Goal: Task Accomplishment & Management: Use online tool/utility

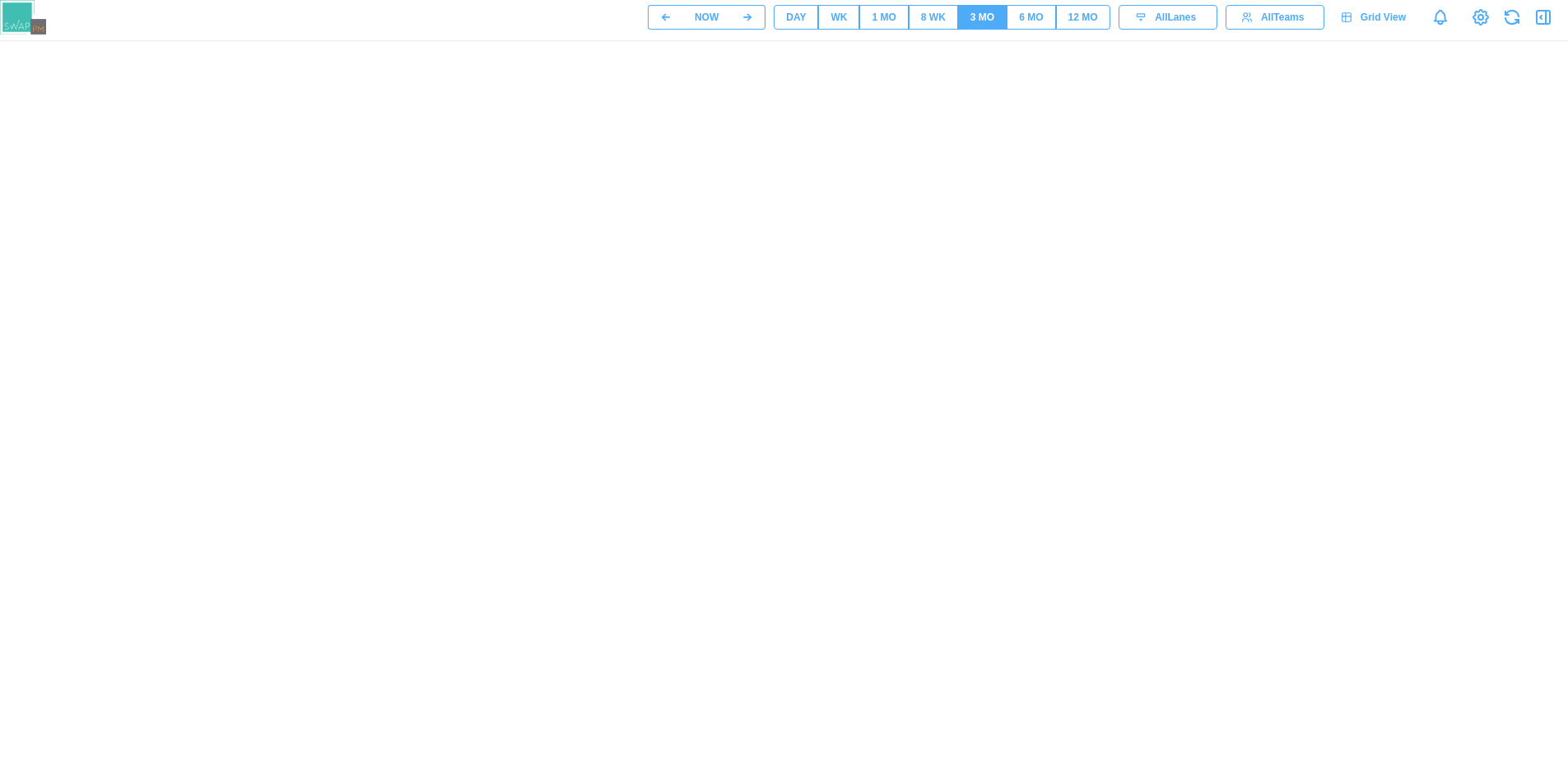
click at [1408, 25] on link "Grid View" at bounding box center [1375, 16] width 85 height 24
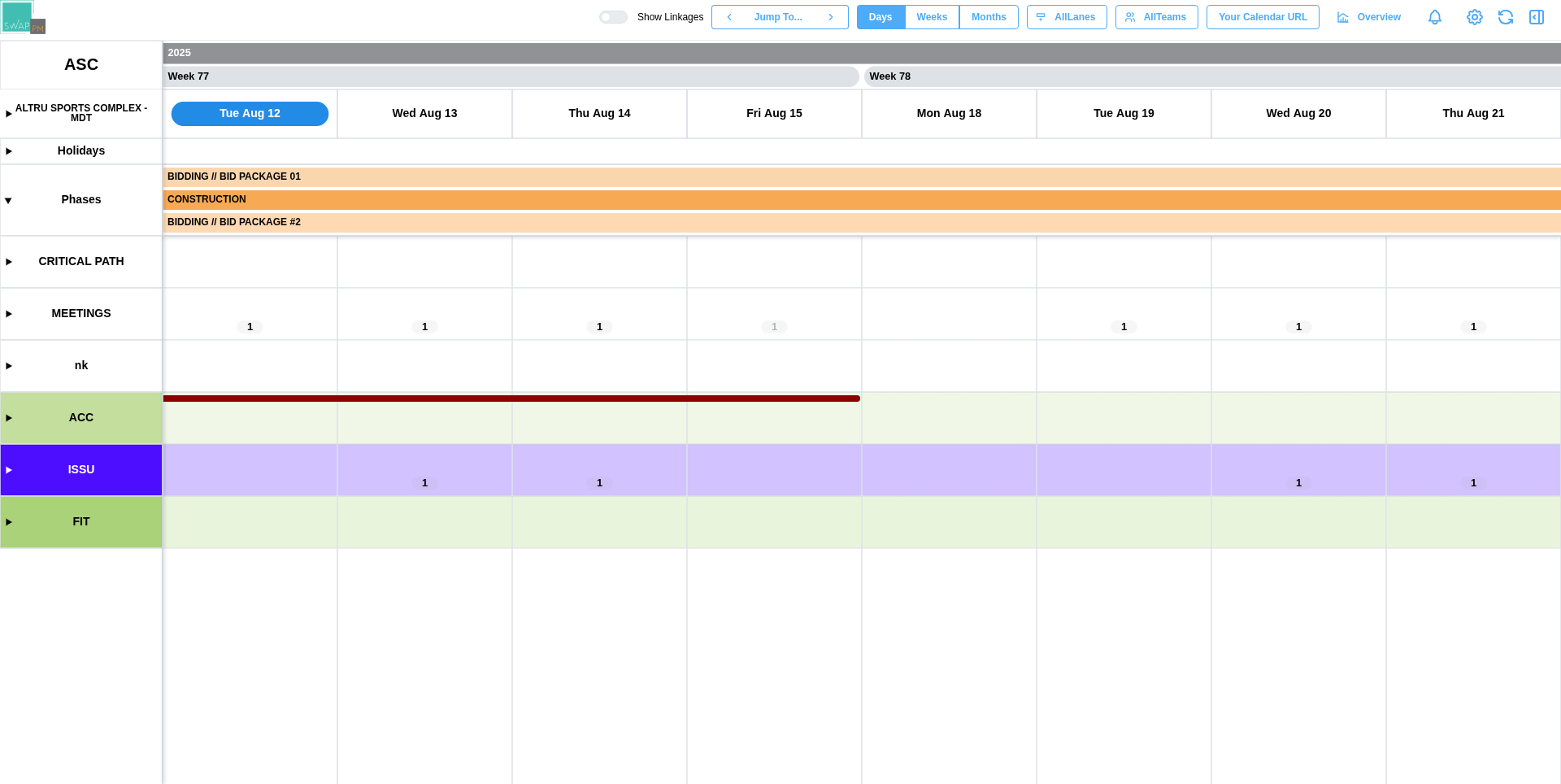
scroll to position [0, 66589]
drag, startPoint x: 500, startPoint y: 610, endPoint x: 1114, endPoint y: 503, distance: 623.3
click at [1114, 503] on canvas at bounding box center [780, 412] width 1561 height 743
click at [979, 21] on span "Months" at bounding box center [988, 17] width 35 height 23
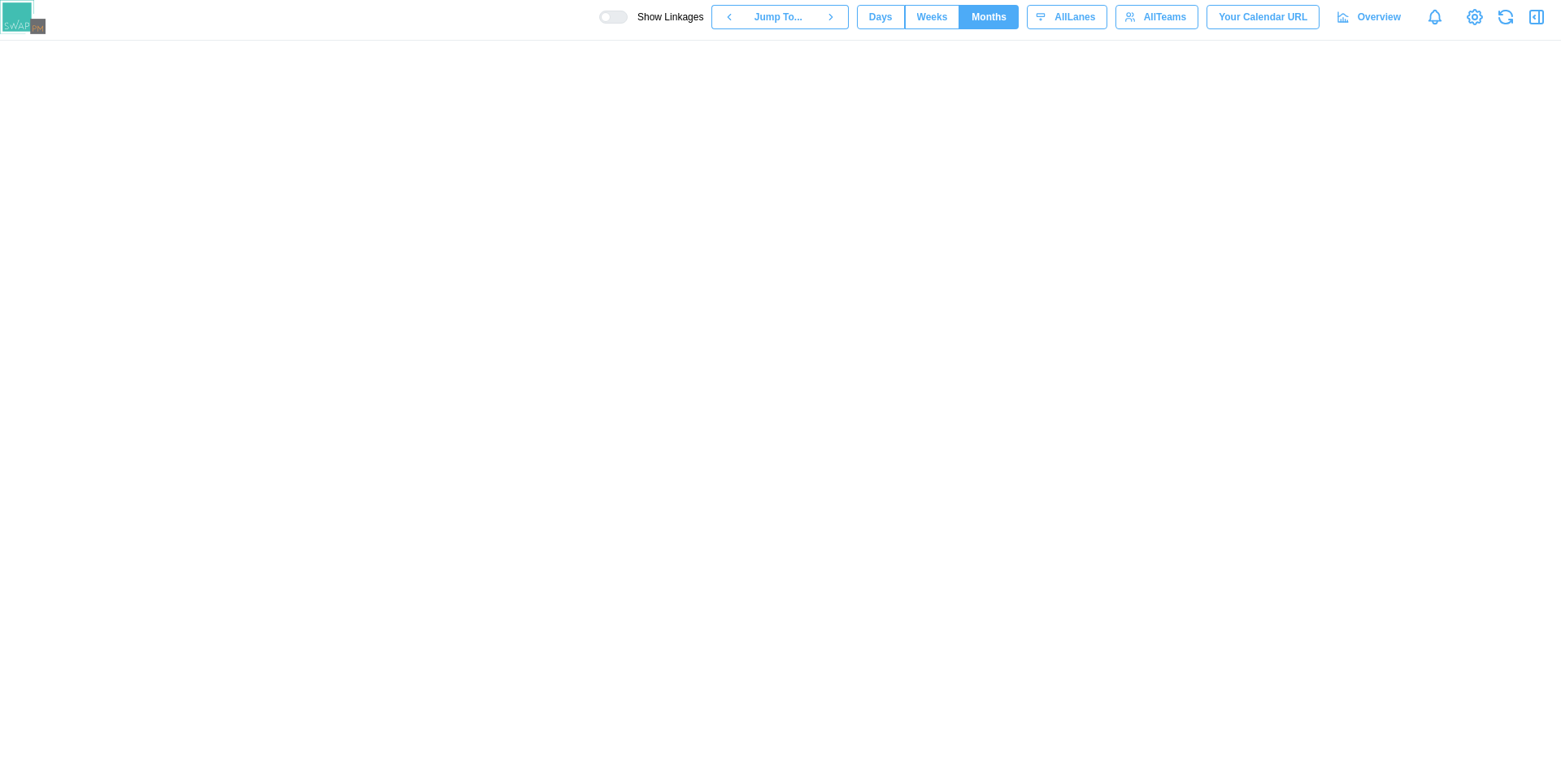
scroll to position [0, 5942]
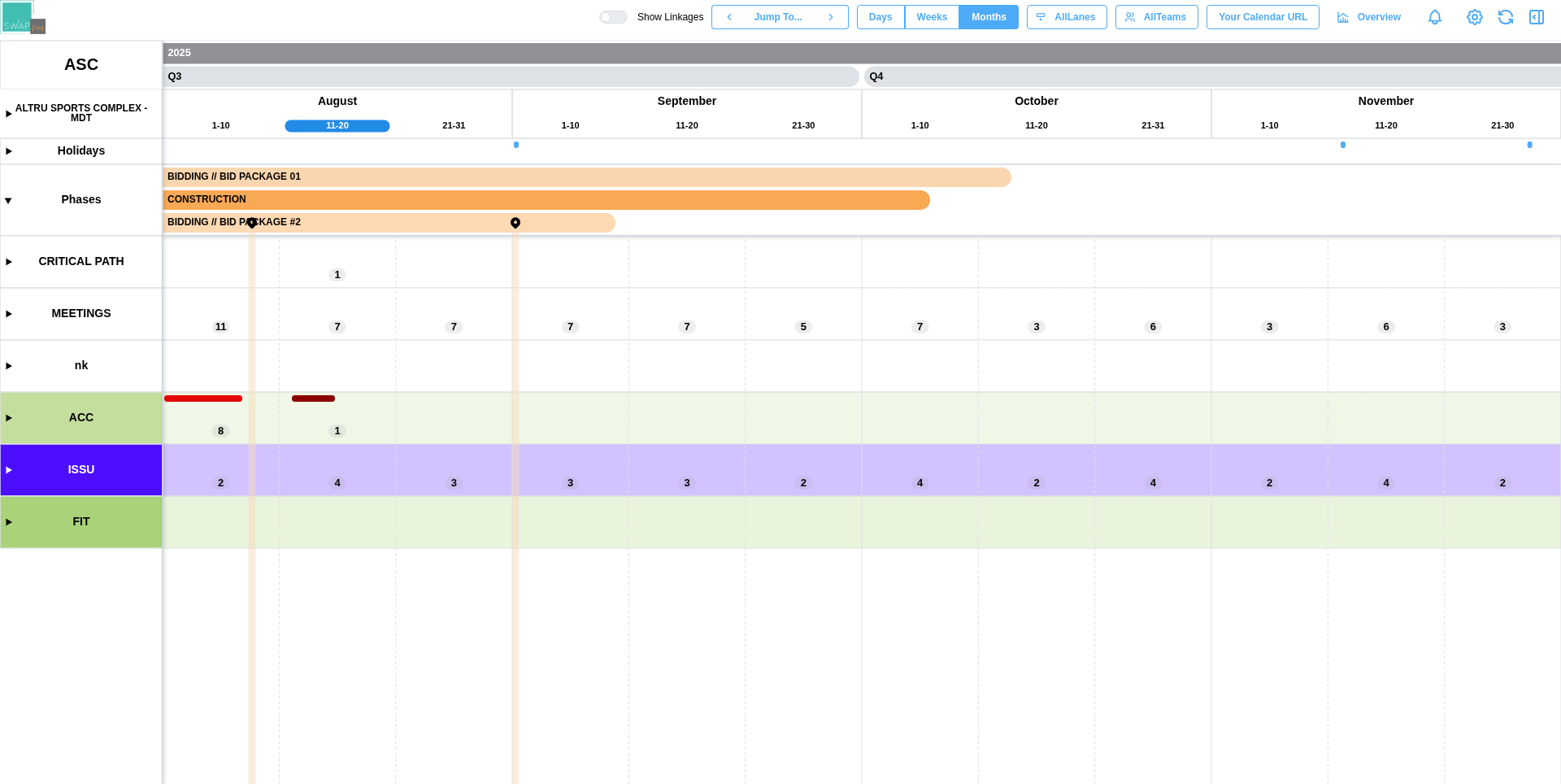
click at [7, 314] on canvas at bounding box center [780, 412] width 1561 height 743
click at [6, 313] on canvas at bounding box center [780, 412] width 1561 height 743
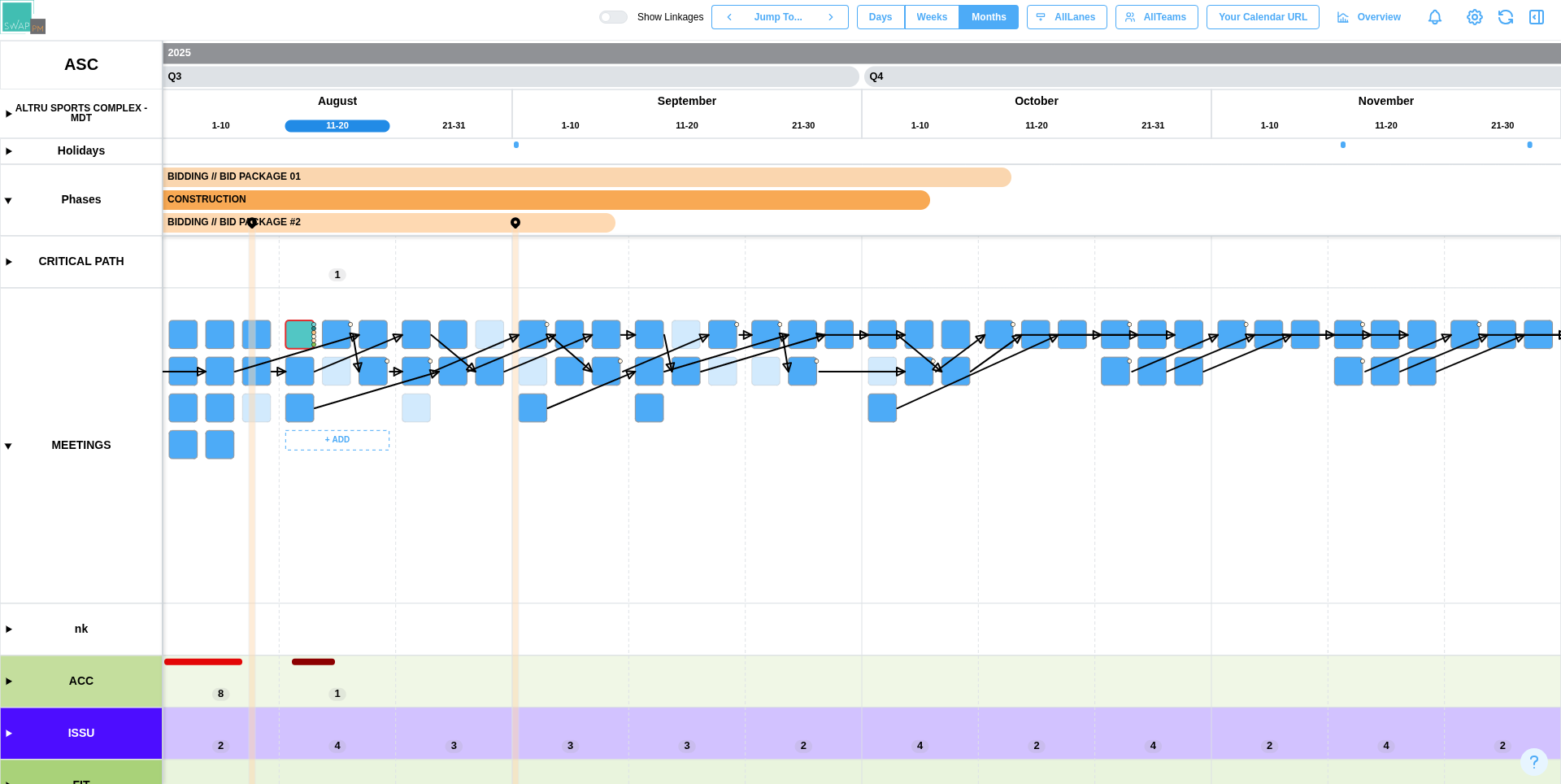
scroll to position [0, 5610]
click at [698, 554] on canvas at bounding box center [780, 412] width 1561 height 743
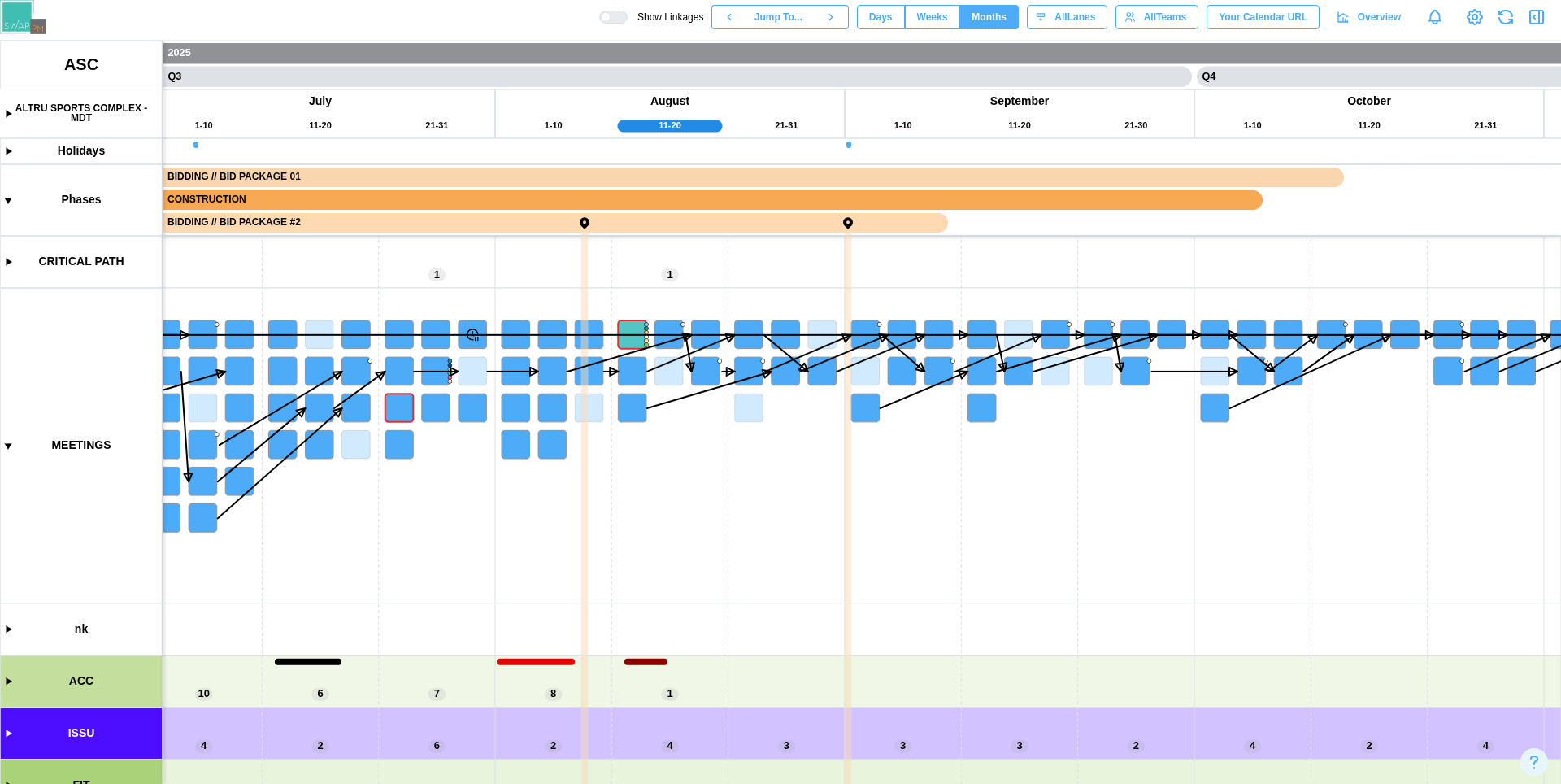
click at [611, 21] on div at bounding box center [619, 17] width 16 height 12
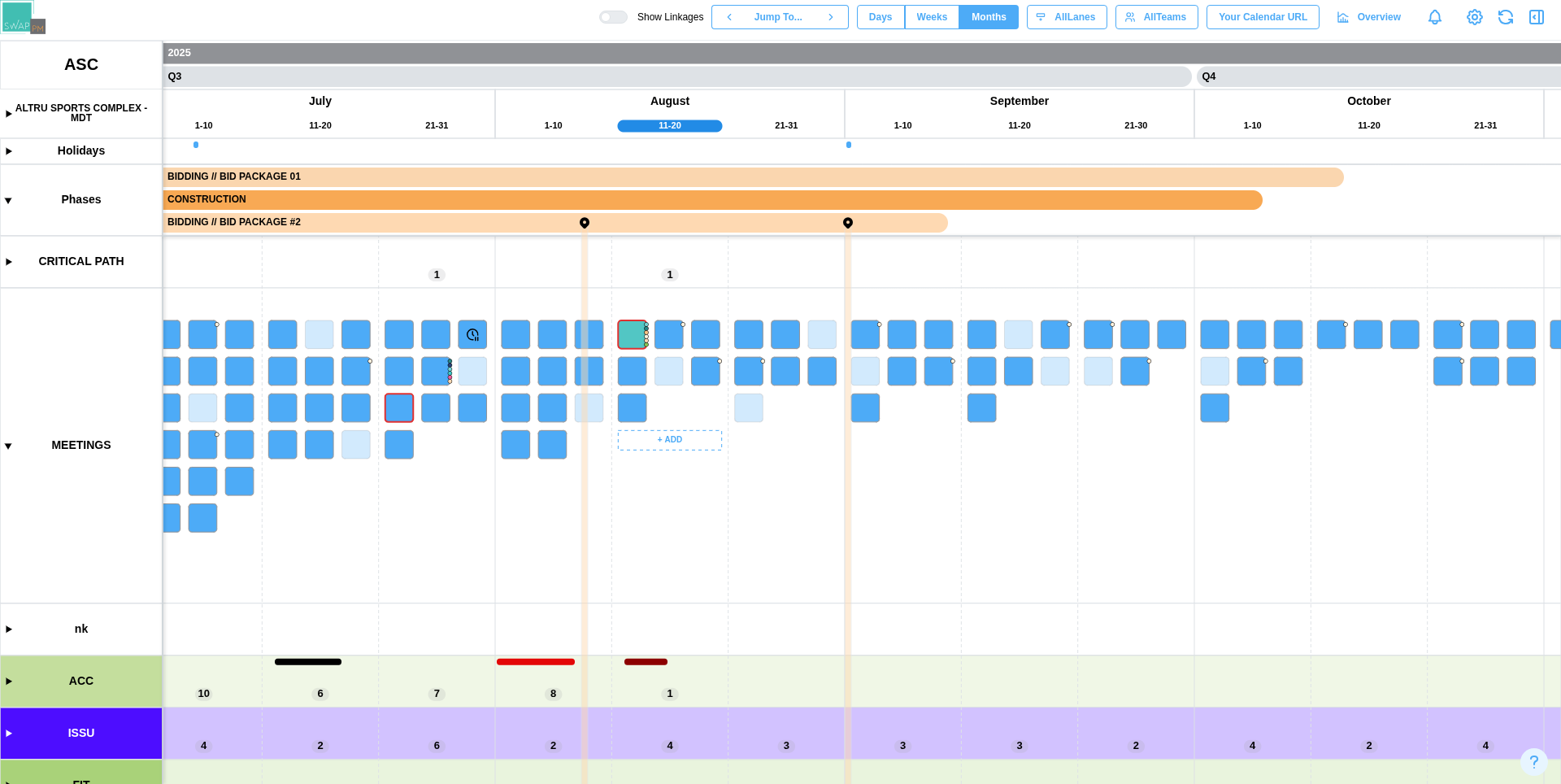
scroll to position [0, 5341]
drag, startPoint x: 637, startPoint y: 476, endPoint x: 952, endPoint y: 492, distance: 315.4
click at [952, 492] on canvas at bounding box center [780, 412] width 1561 height 743
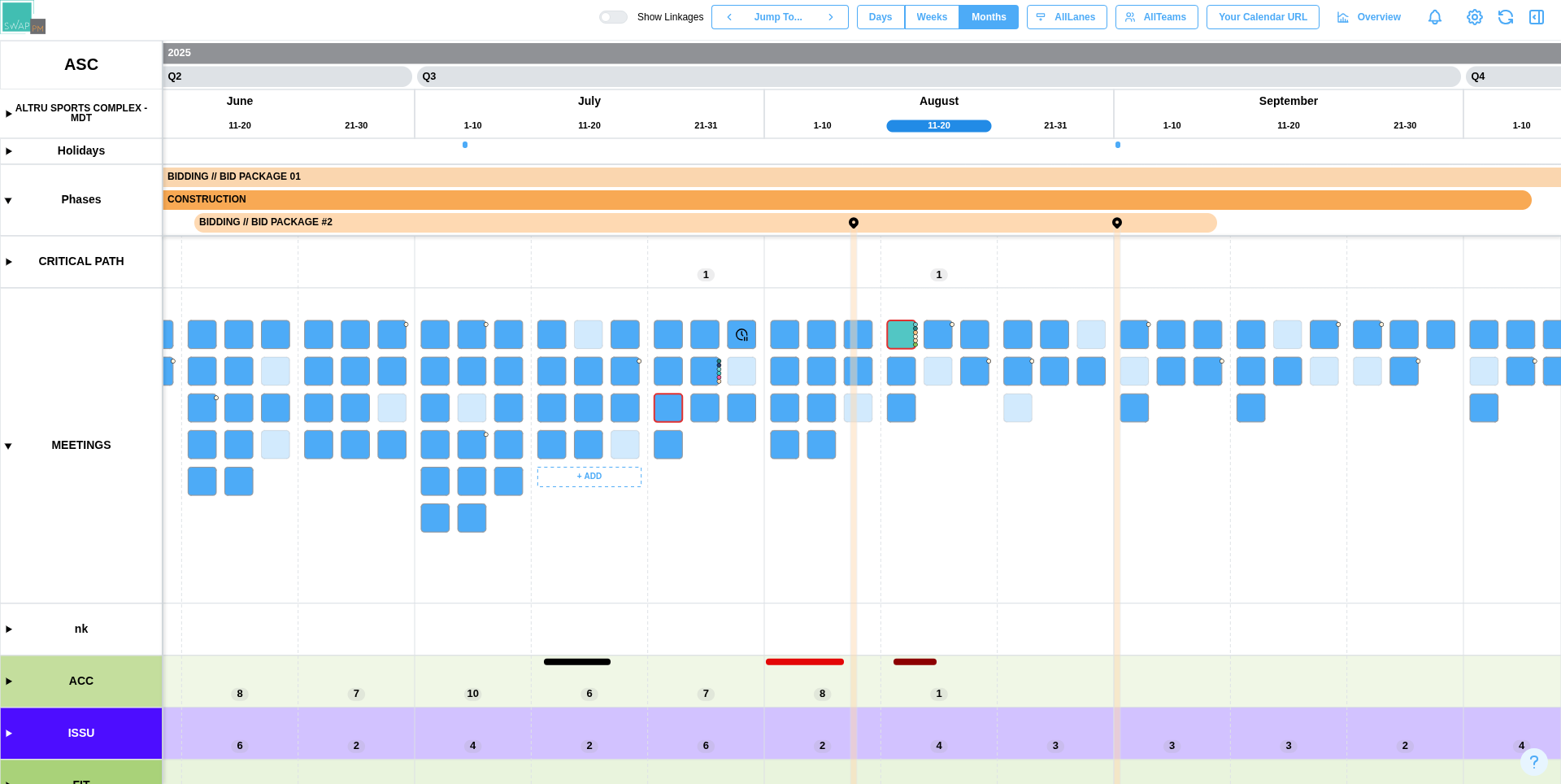
scroll to position [0, 4983]
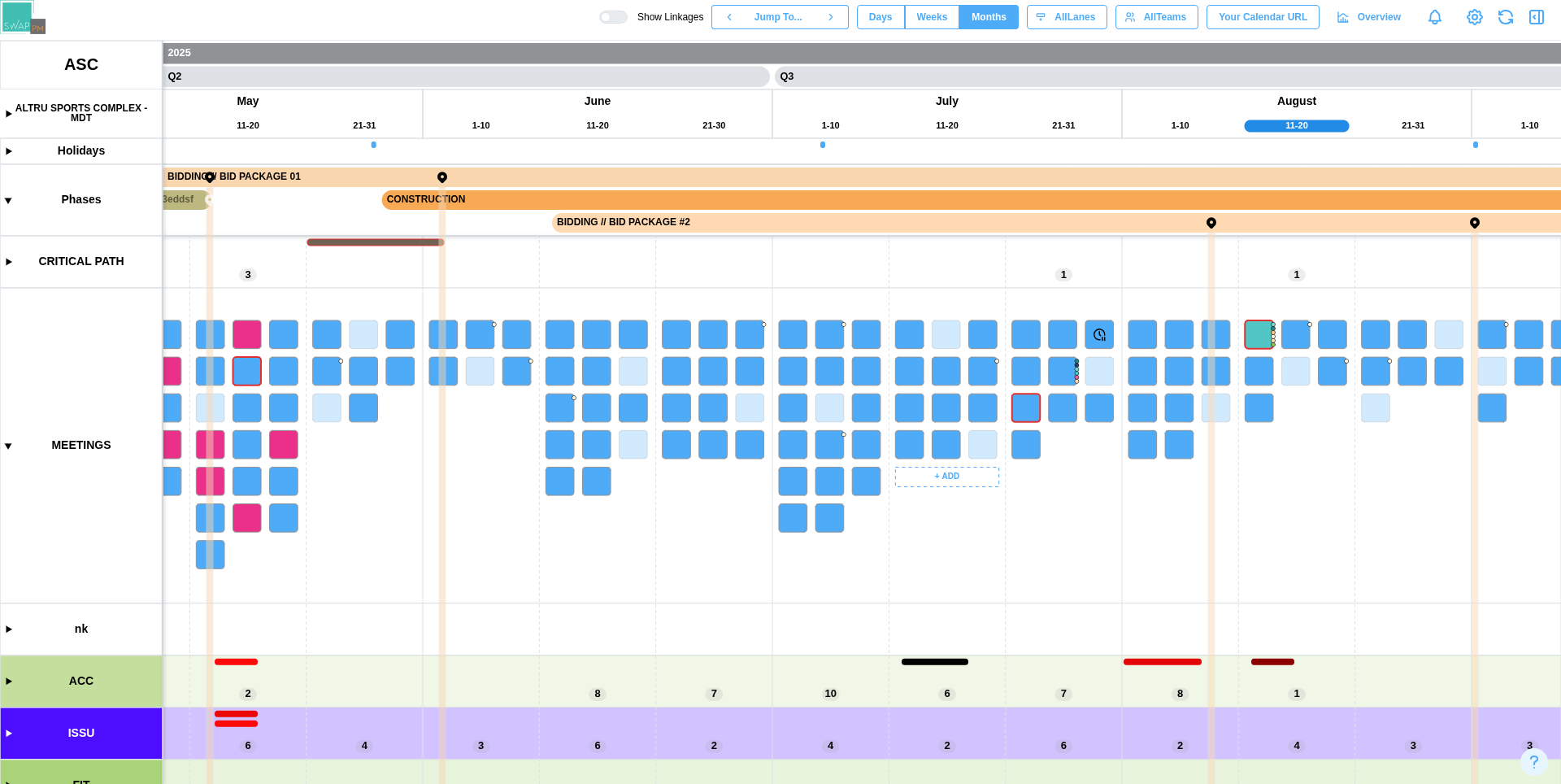
drag, startPoint x: 591, startPoint y: 598, endPoint x: 973, endPoint y: 608, distance: 382.1
click at [973, 608] on canvas at bounding box center [780, 412] width 1561 height 743
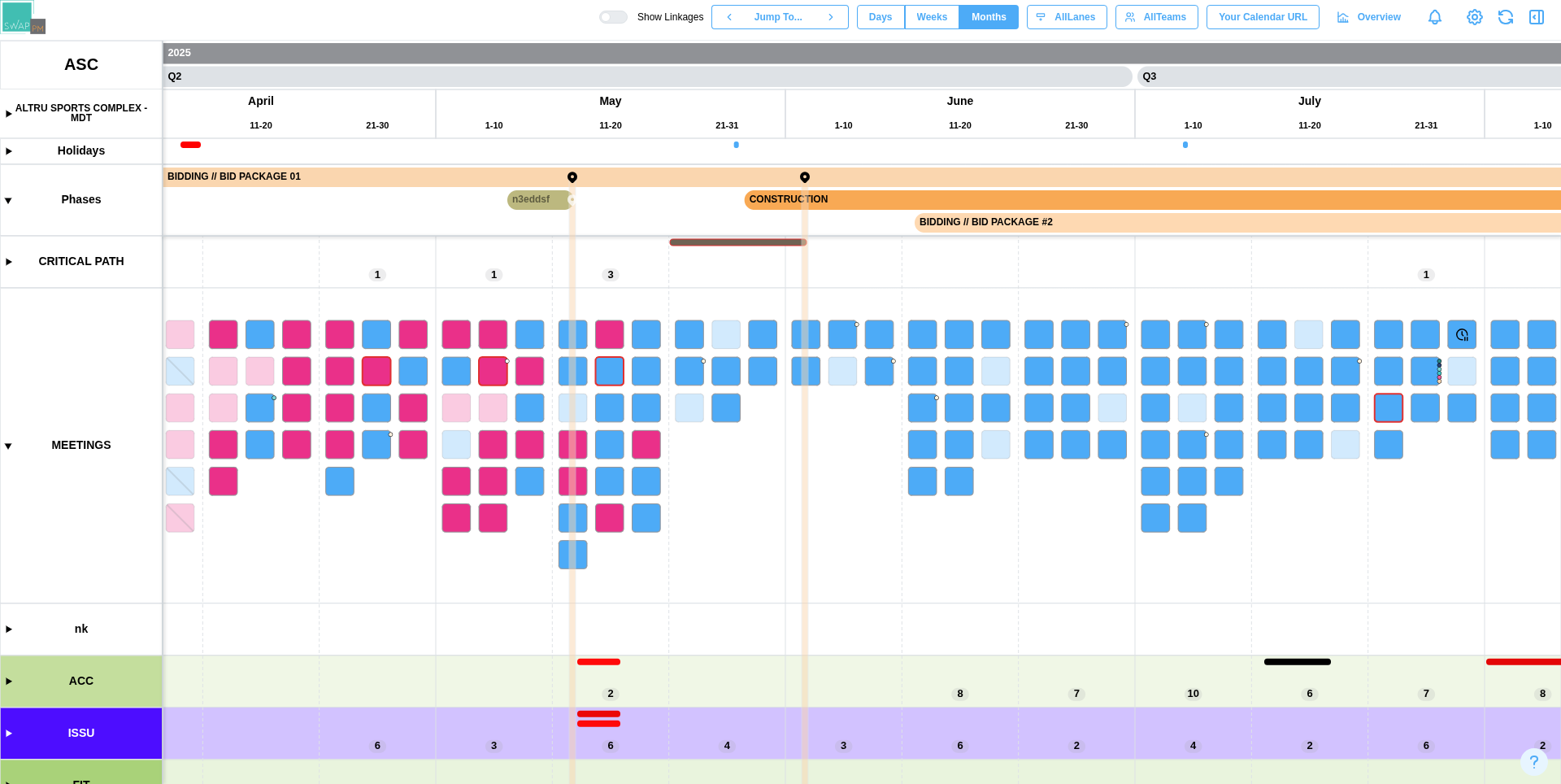
scroll to position [0, 4621]
drag, startPoint x: 645, startPoint y: 614, endPoint x: 971, endPoint y: 641, distance: 327.1
click at [971, 641] on canvas at bounding box center [780, 412] width 1561 height 743
click at [682, 612] on div "Create Meeting" at bounding box center [708, 608] width 81 height 13
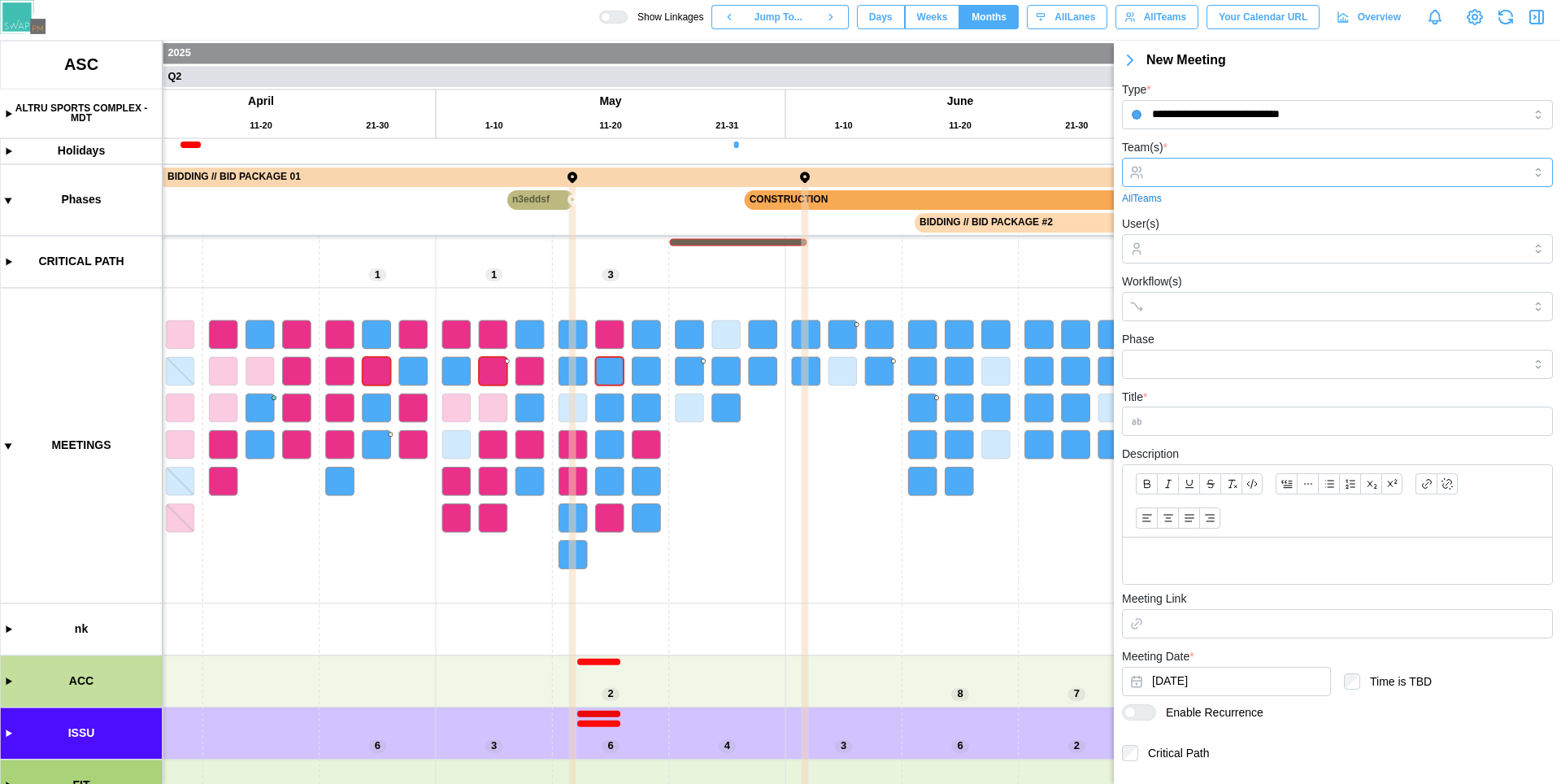
click at [1278, 166] on input "Team(s) *" at bounding box center [1336, 172] width 370 height 13
click at [573, 554] on canvas at bounding box center [780, 412] width 1561 height 743
click at [1544, 18] on icon "button" at bounding box center [1536, 17] width 20 height 20
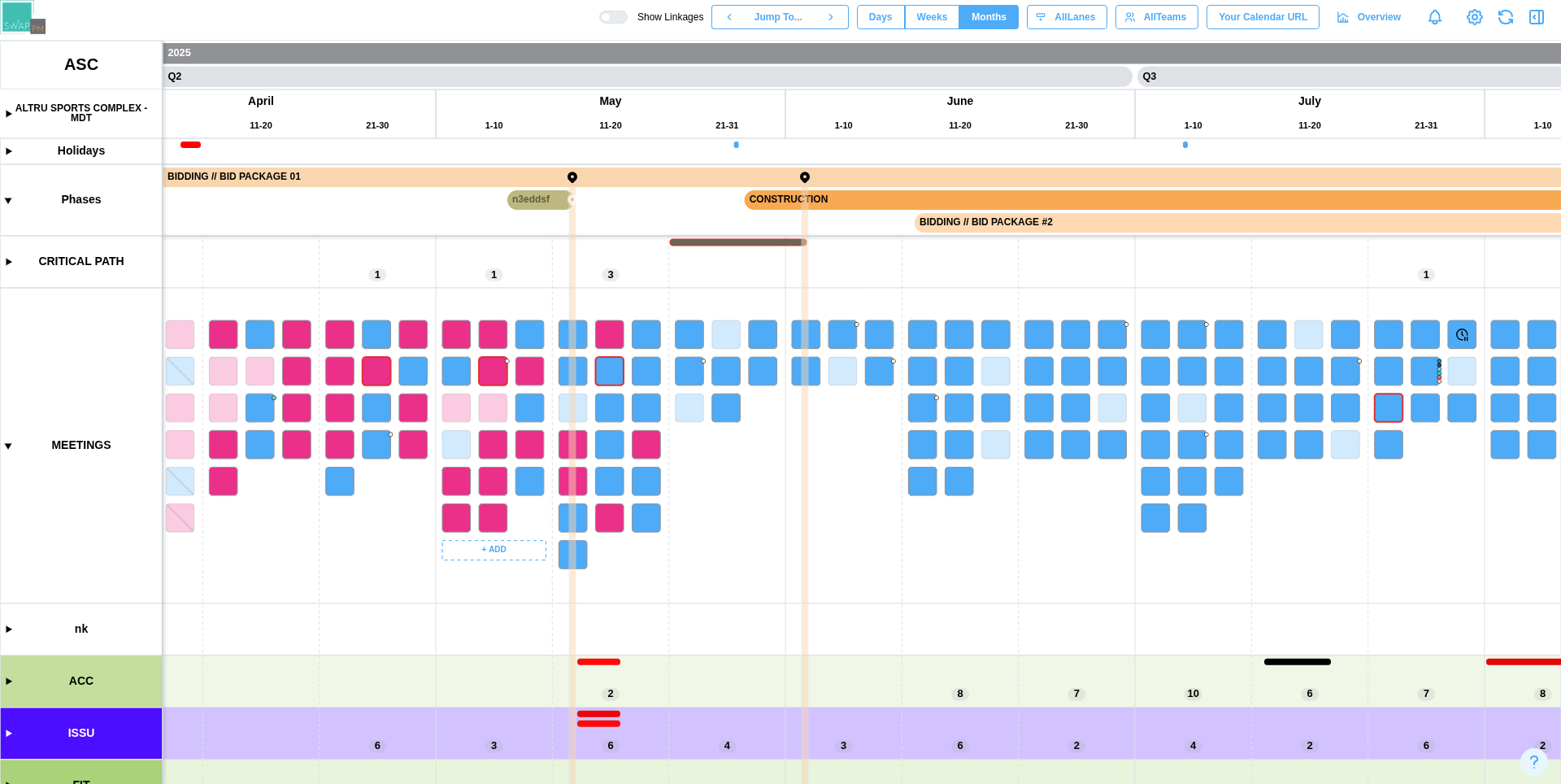
click at [583, 484] on canvas at bounding box center [780, 412] width 1561 height 743
click at [617, 481] on canvas at bounding box center [780, 412] width 1561 height 743
click at [643, 489] on canvas at bounding box center [780, 412] width 1561 height 743
click at [646, 518] on canvas at bounding box center [780, 412] width 1561 height 743
click at [606, 524] on canvas at bounding box center [780, 412] width 1561 height 743
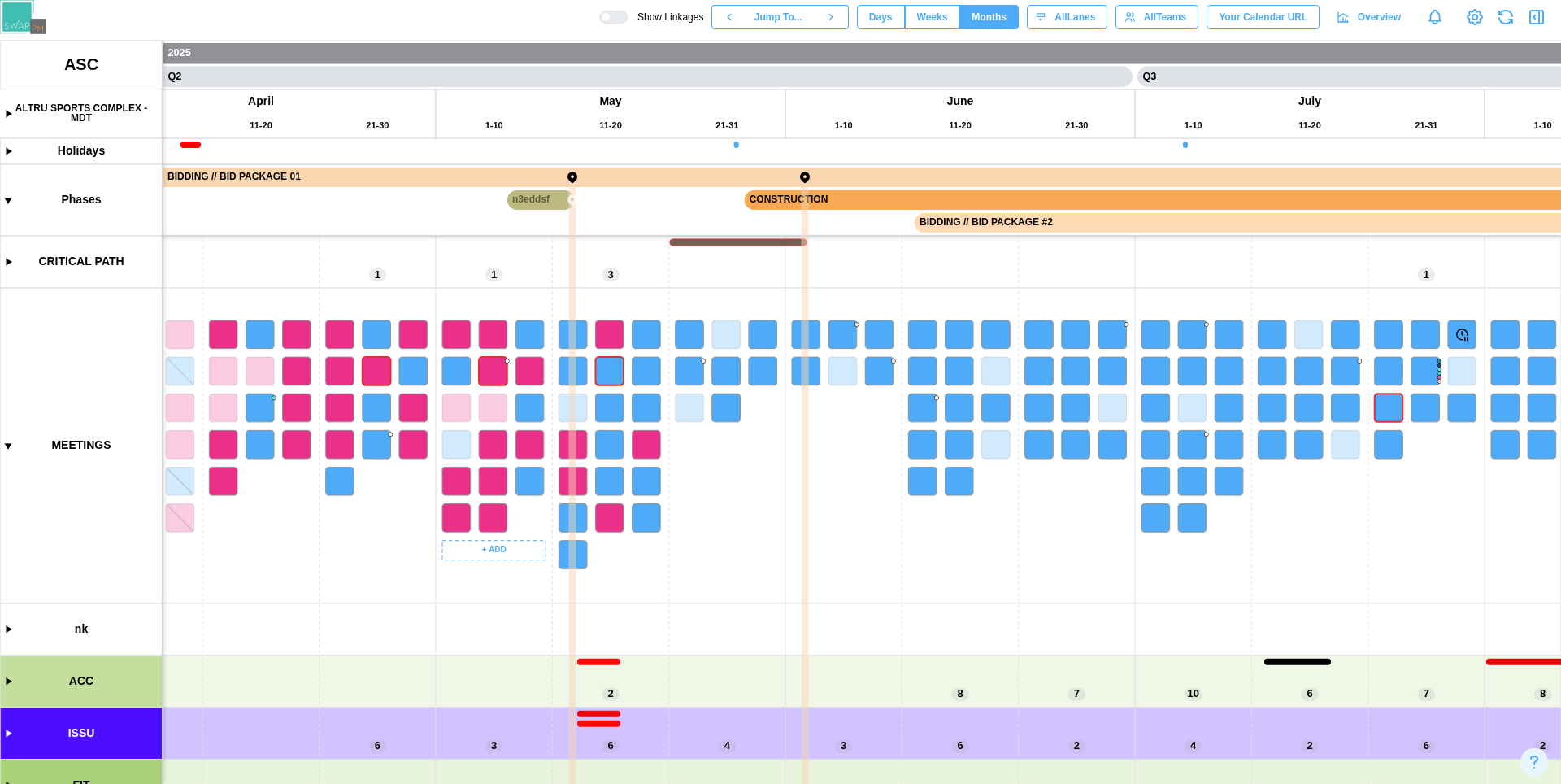
click at [566, 519] on canvas at bounding box center [780, 412] width 1561 height 743
click at [574, 559] on canvas at bounding box center [780, 412] width 1561 height 743
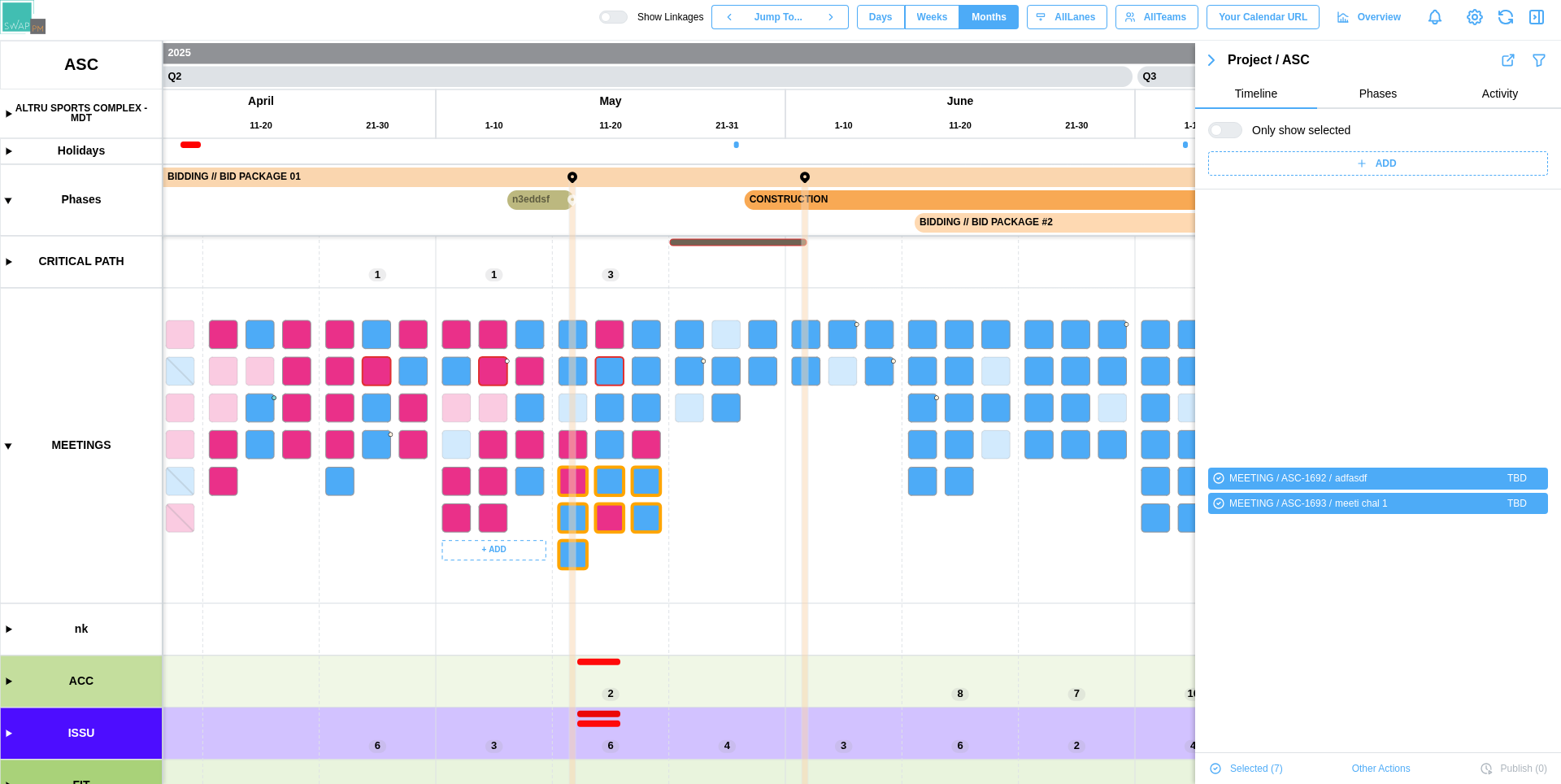
scroll to position [218, 0]
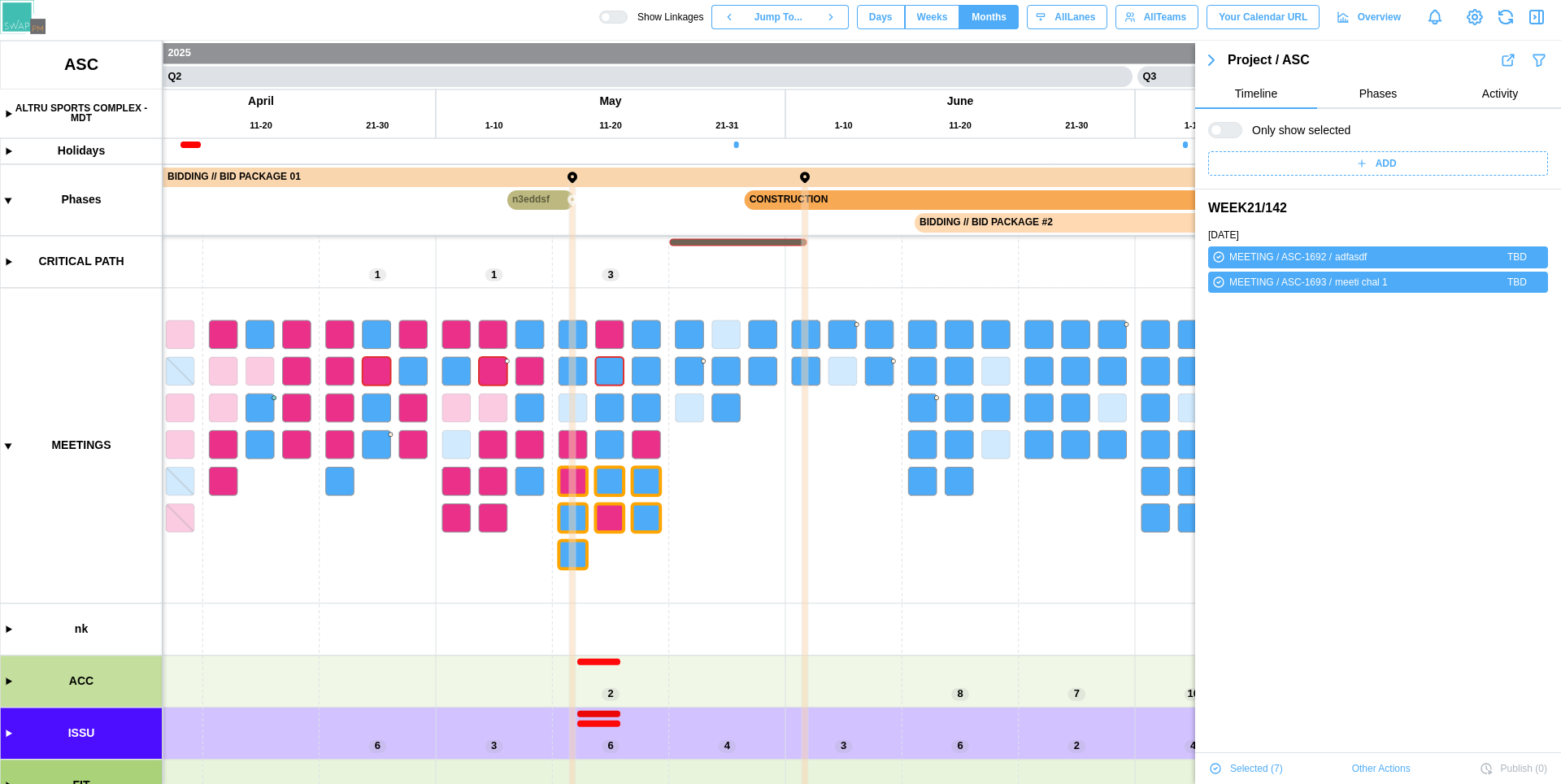
click at [1384, 766] on span "Other Actions" at bounding box center [1381, 768] width 59 height 23
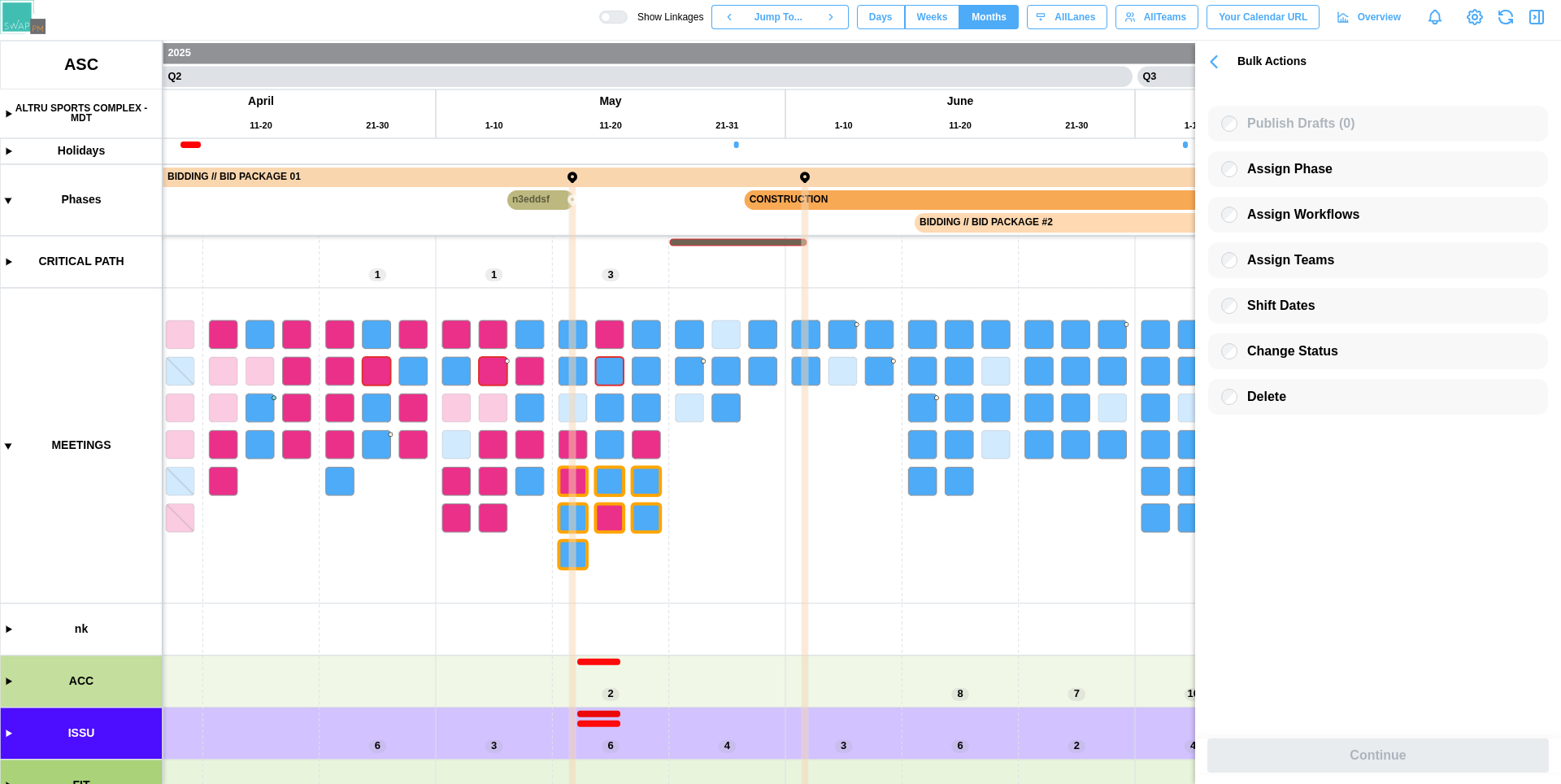
click at [1219, 48] on span "button" at bounding box center [1214, 61] width 23 height 28
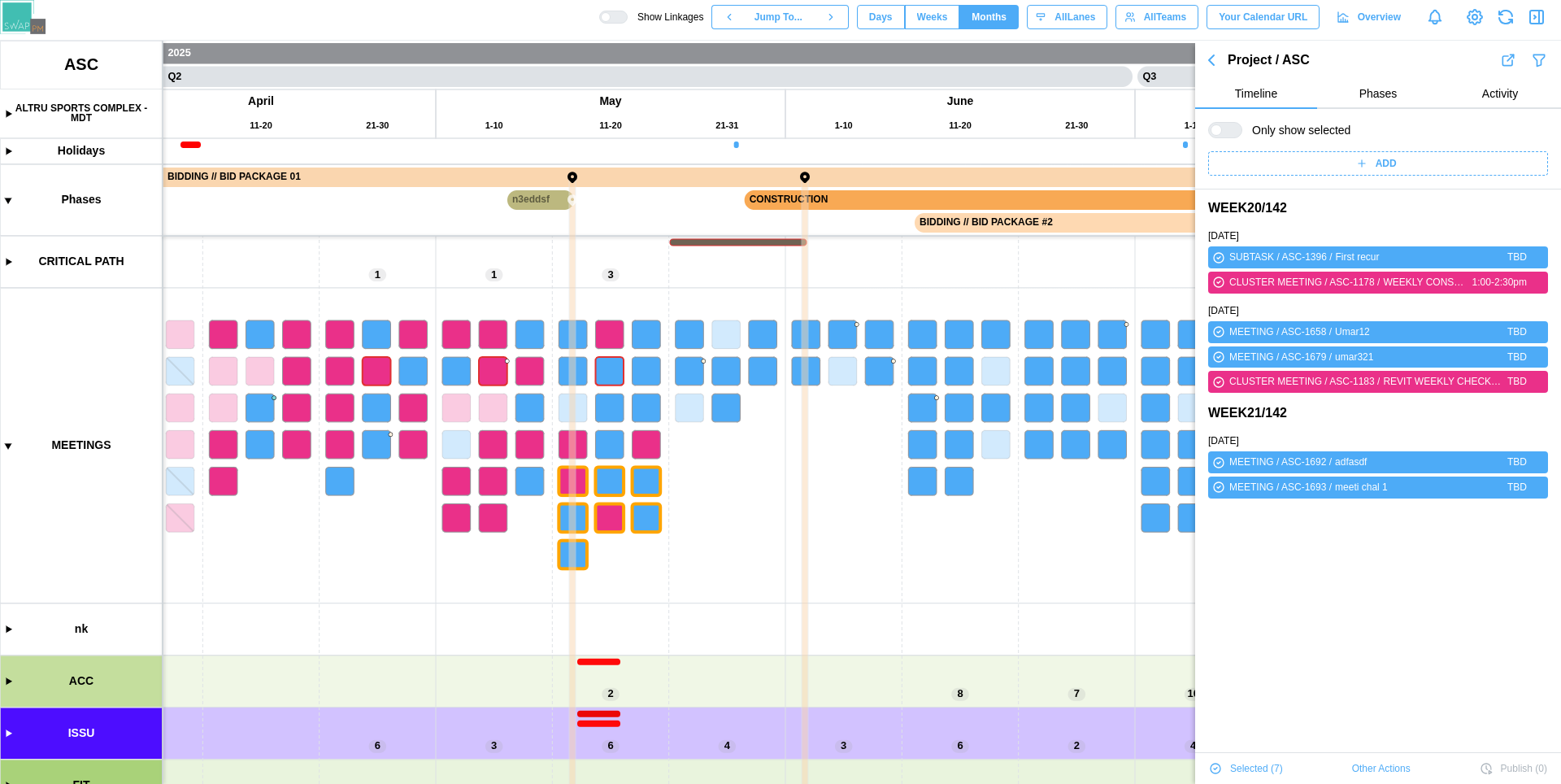
click at [1370, 150] on div "Only show selected ADD" at bounding box center [1378, 149] width 366 height 81
click at [1375, 163] on span "ADD" at bounding box center [1386, 163] width 21 height 23
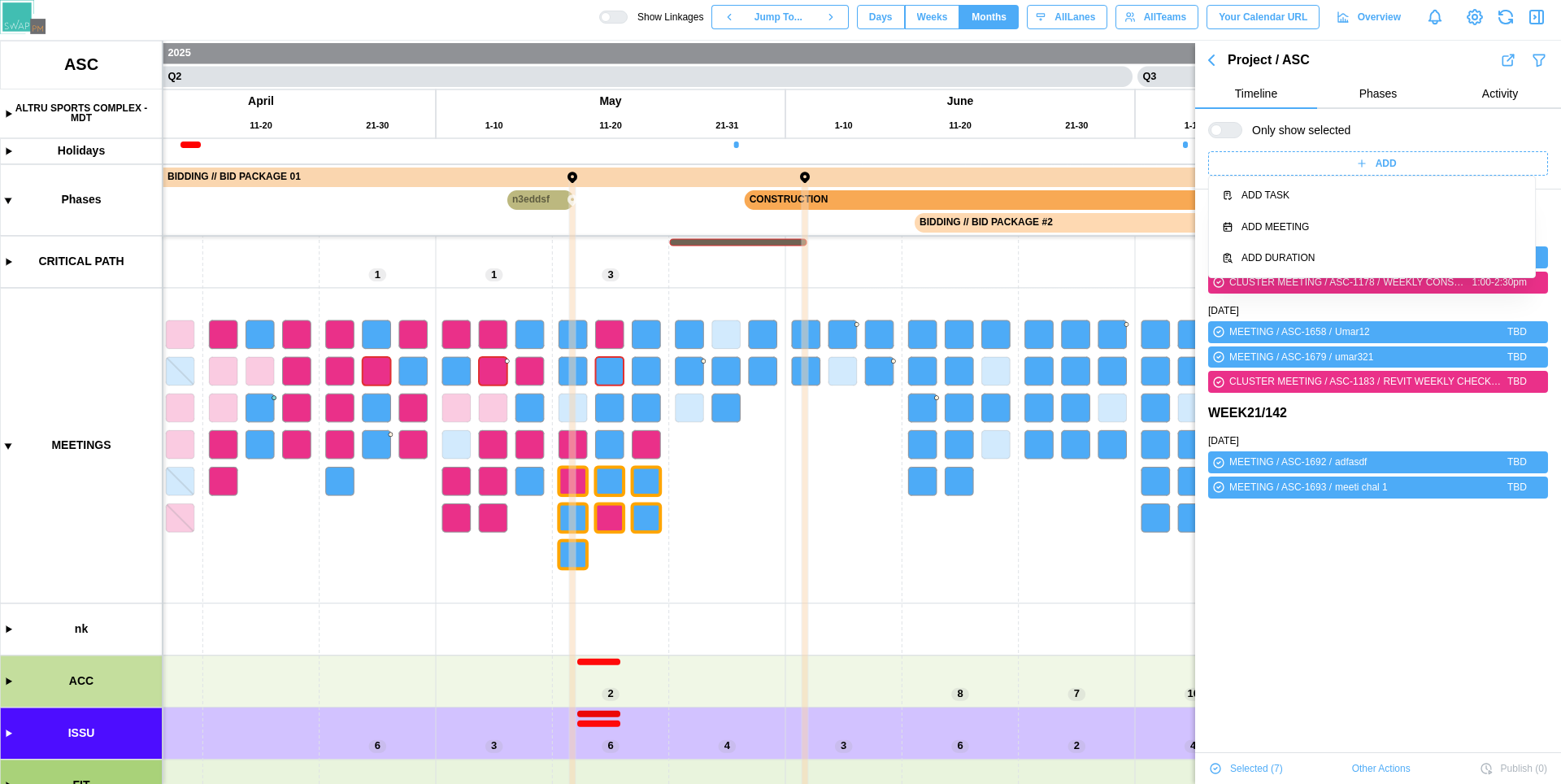
click at [1375, 163] on span "ADD" at bounding box center [1386, 163] width 21 height 23
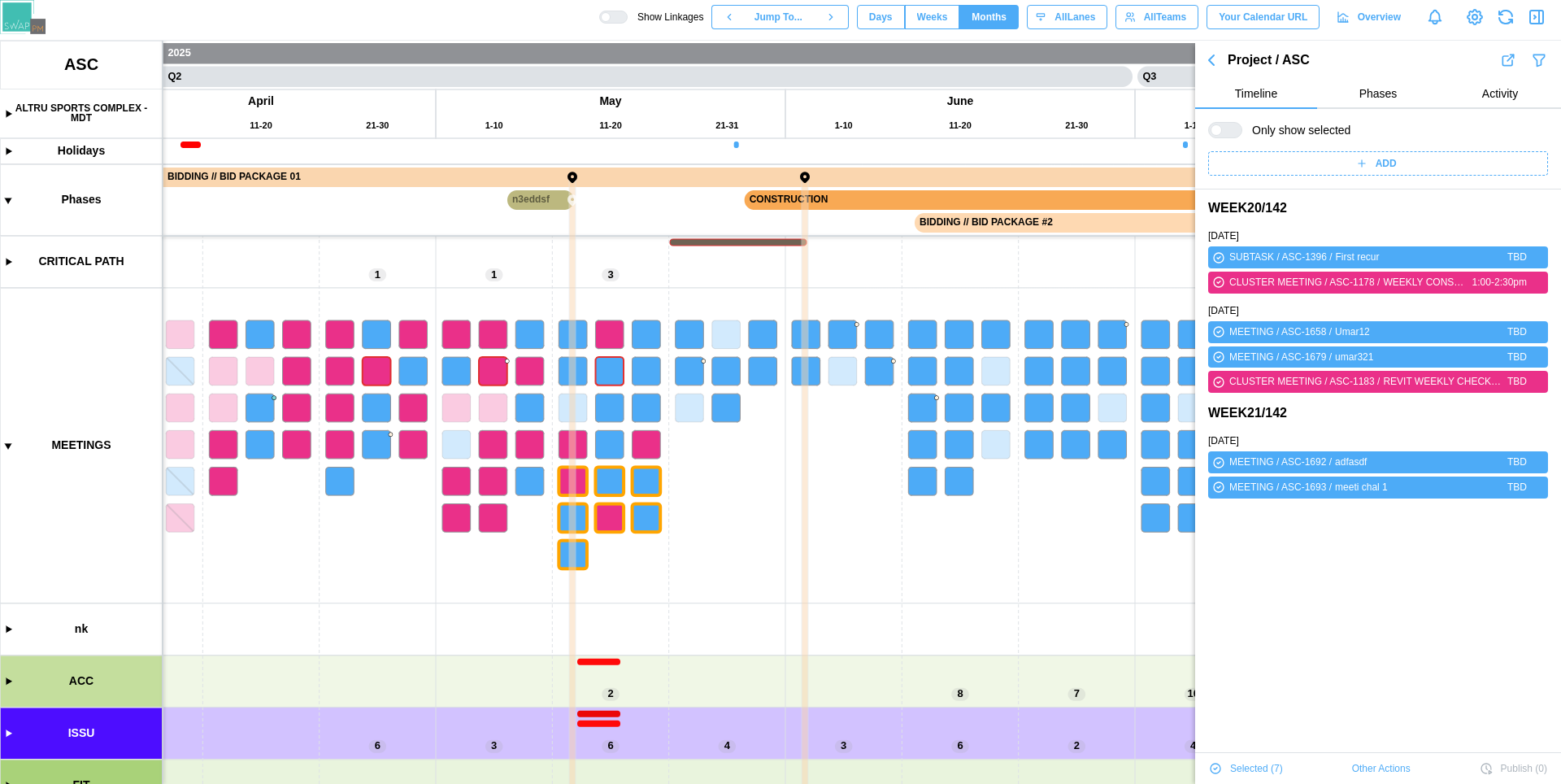
click at [1375, 163] on span "ADD" at bounding box center [1386, 163] width 21 height 23
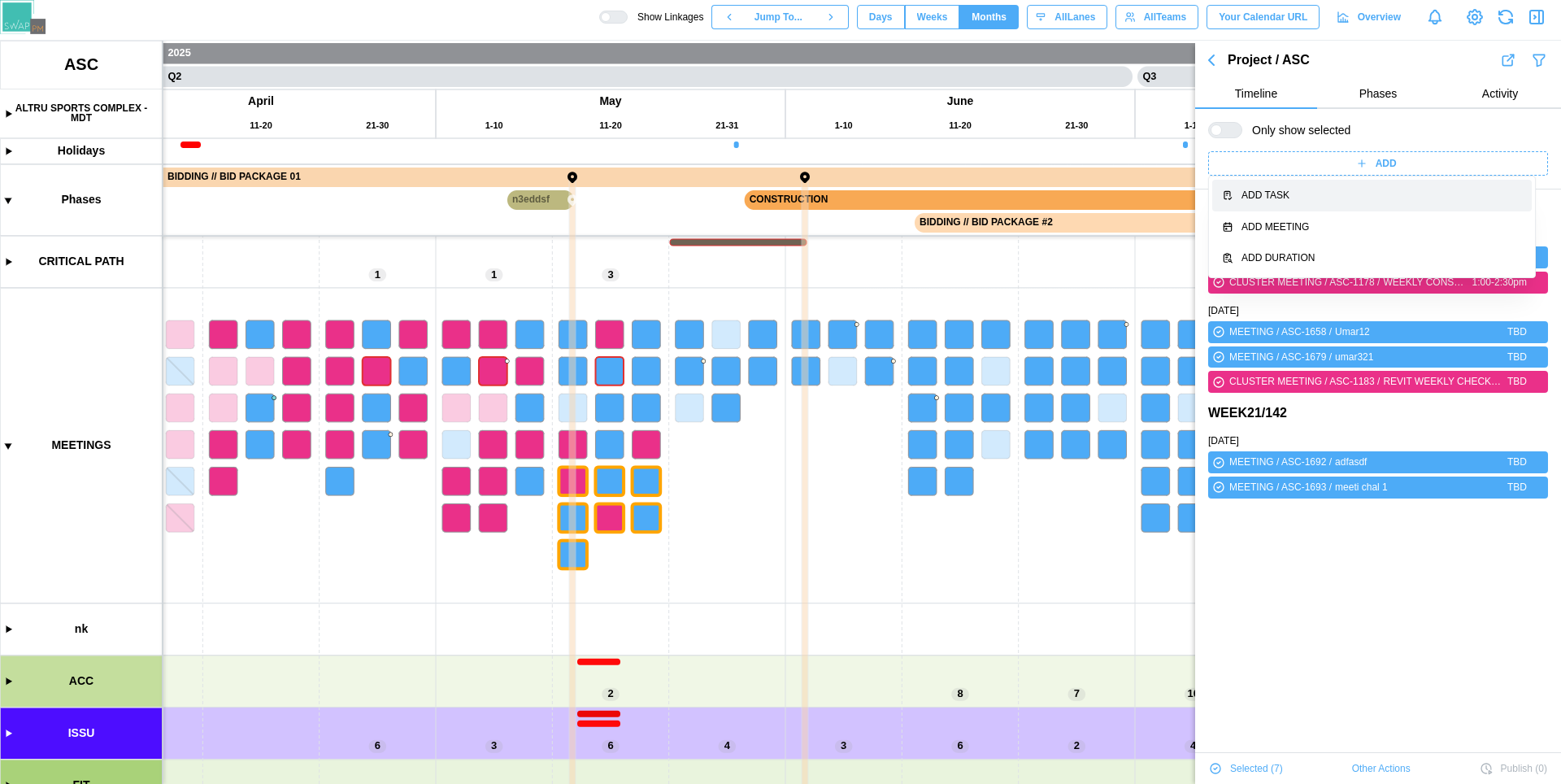
click at [1344, 188] on div "Add Task" at bounding box center [1382, 194] width 281 height 15
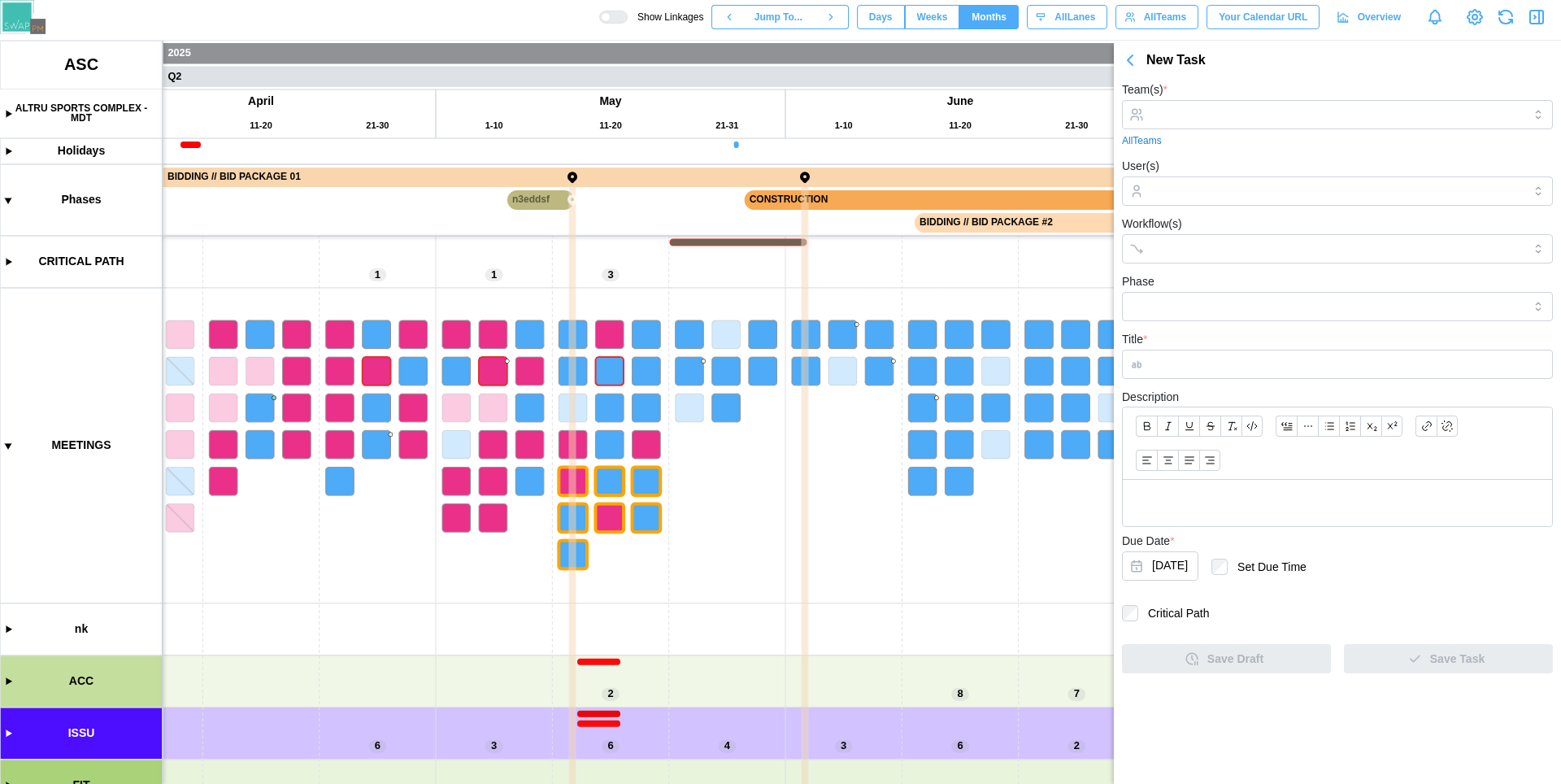
click at [1131, 62] on icon "button" at bounding box center [1129, 59] width 4 height 10
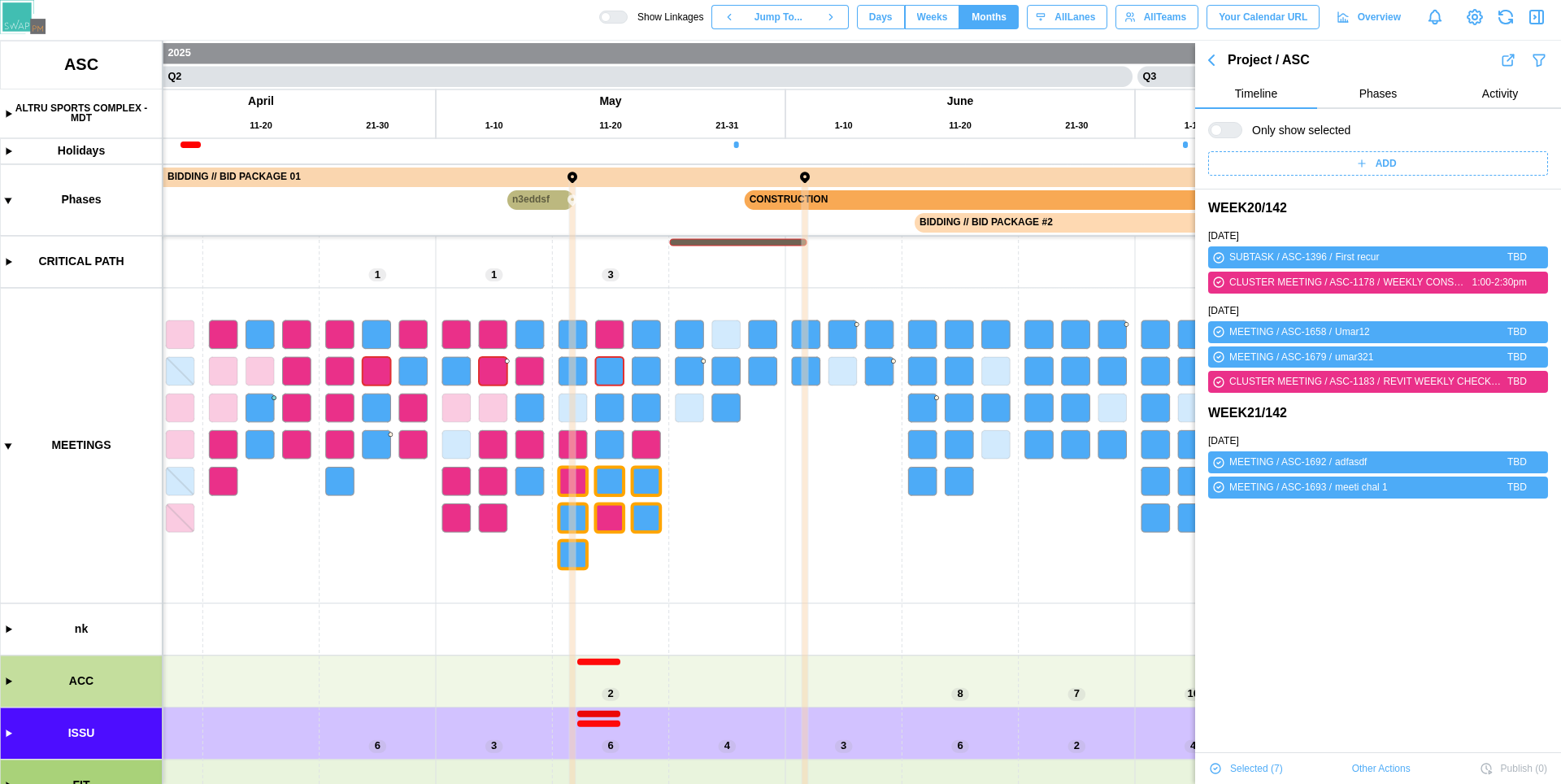
click at [1536, 27] on button "button" at bounding box center [1536, 17] width 23 height 23
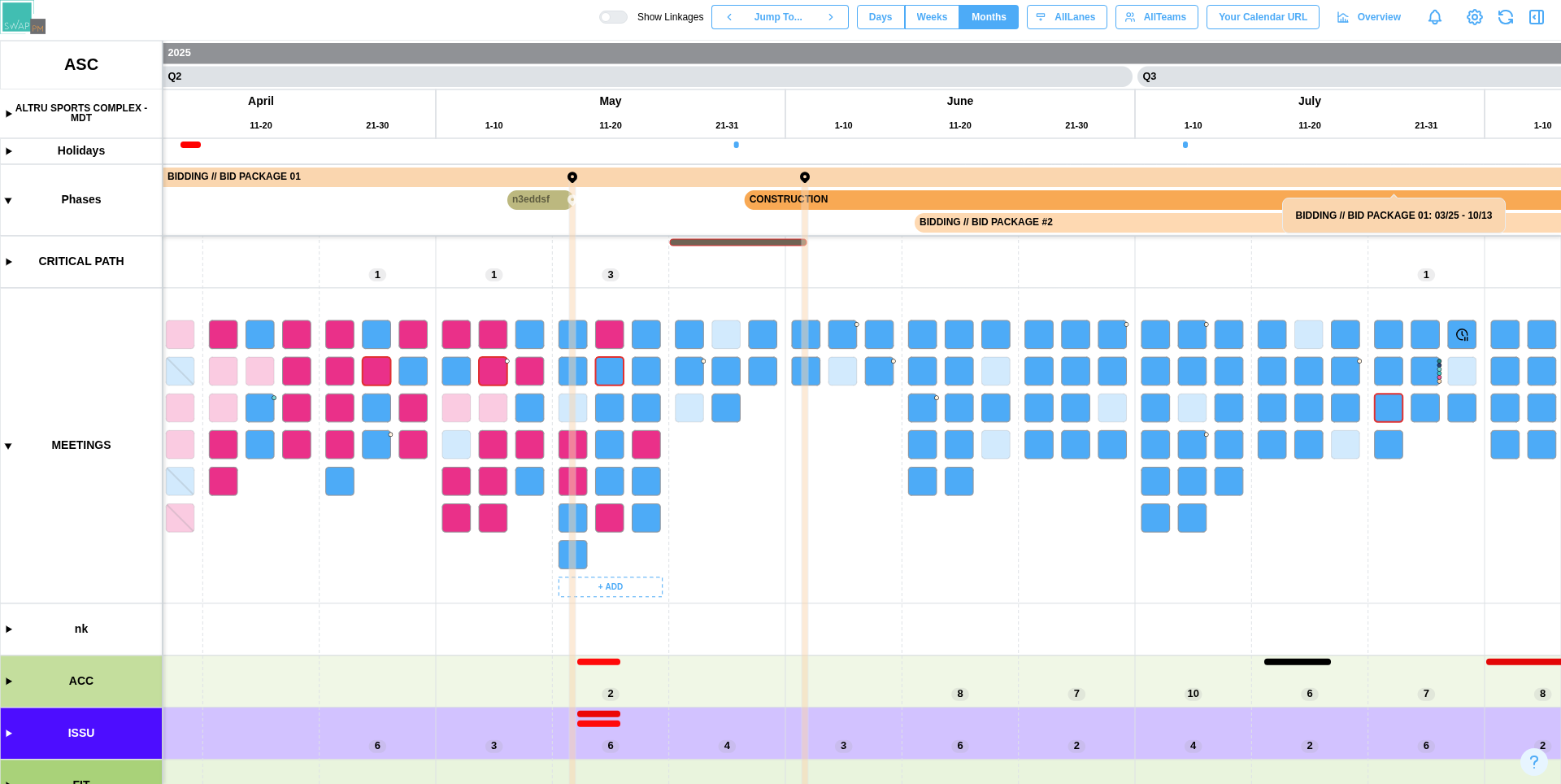
click at [614, 594] on canvas at bounding box center [780, 412] width 1561 height 743
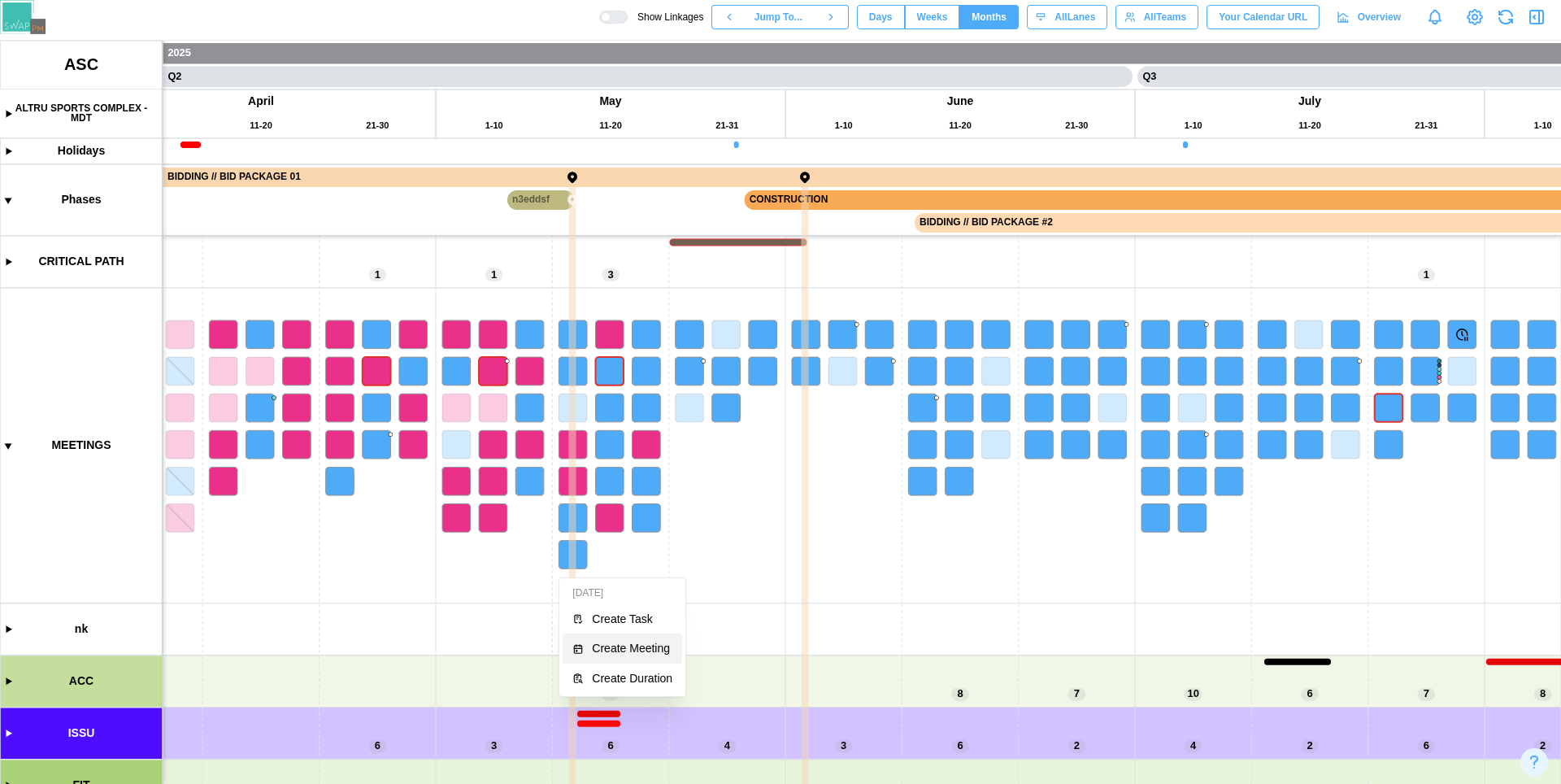
click at [630, 647] on div "Create Meeting" at bounding box center [631, 647] width 81 height 13
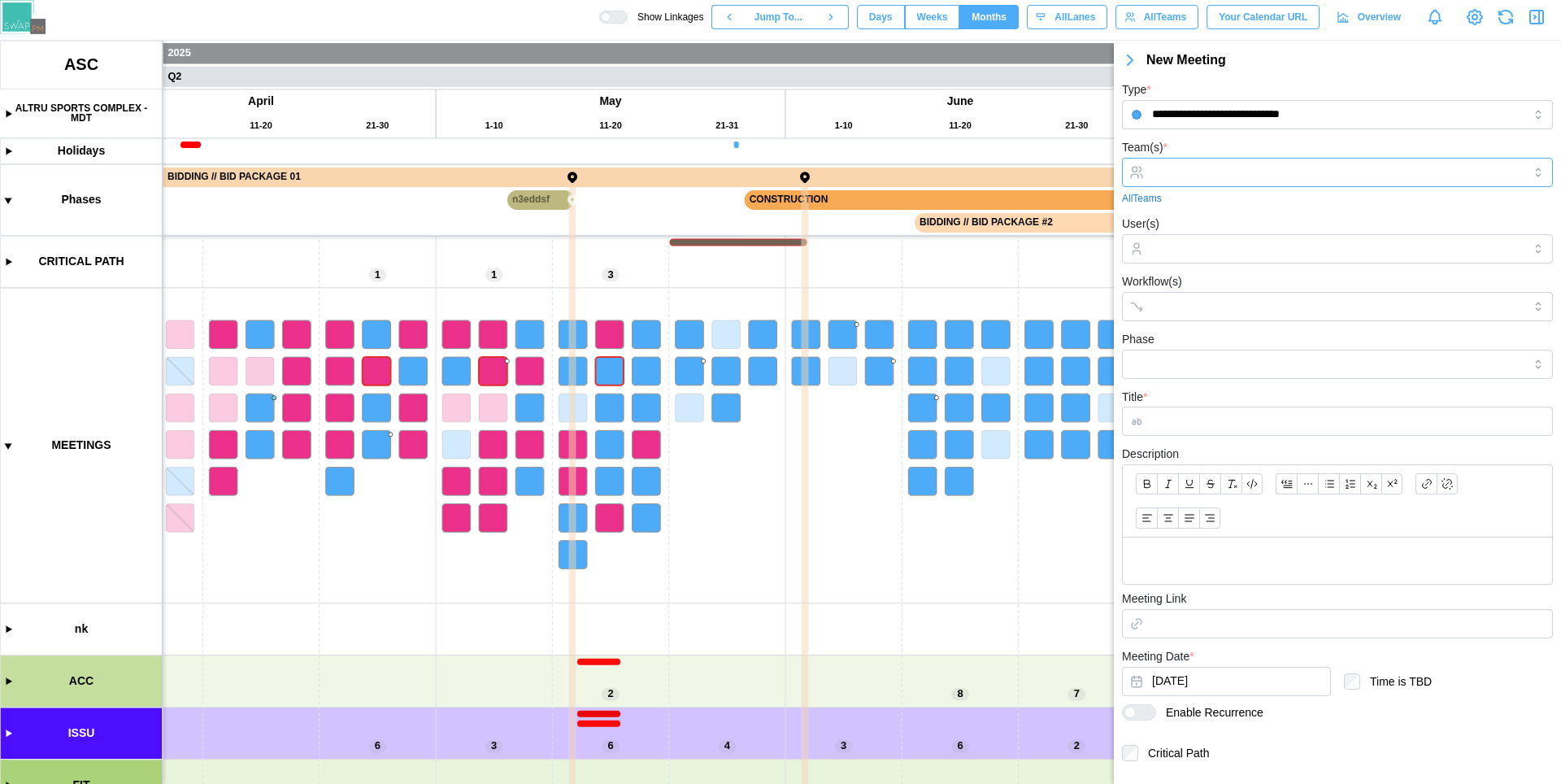
click at [1260, 178] on input "Team(s) *" at bounding box center [1336, 172] width 370 height 13
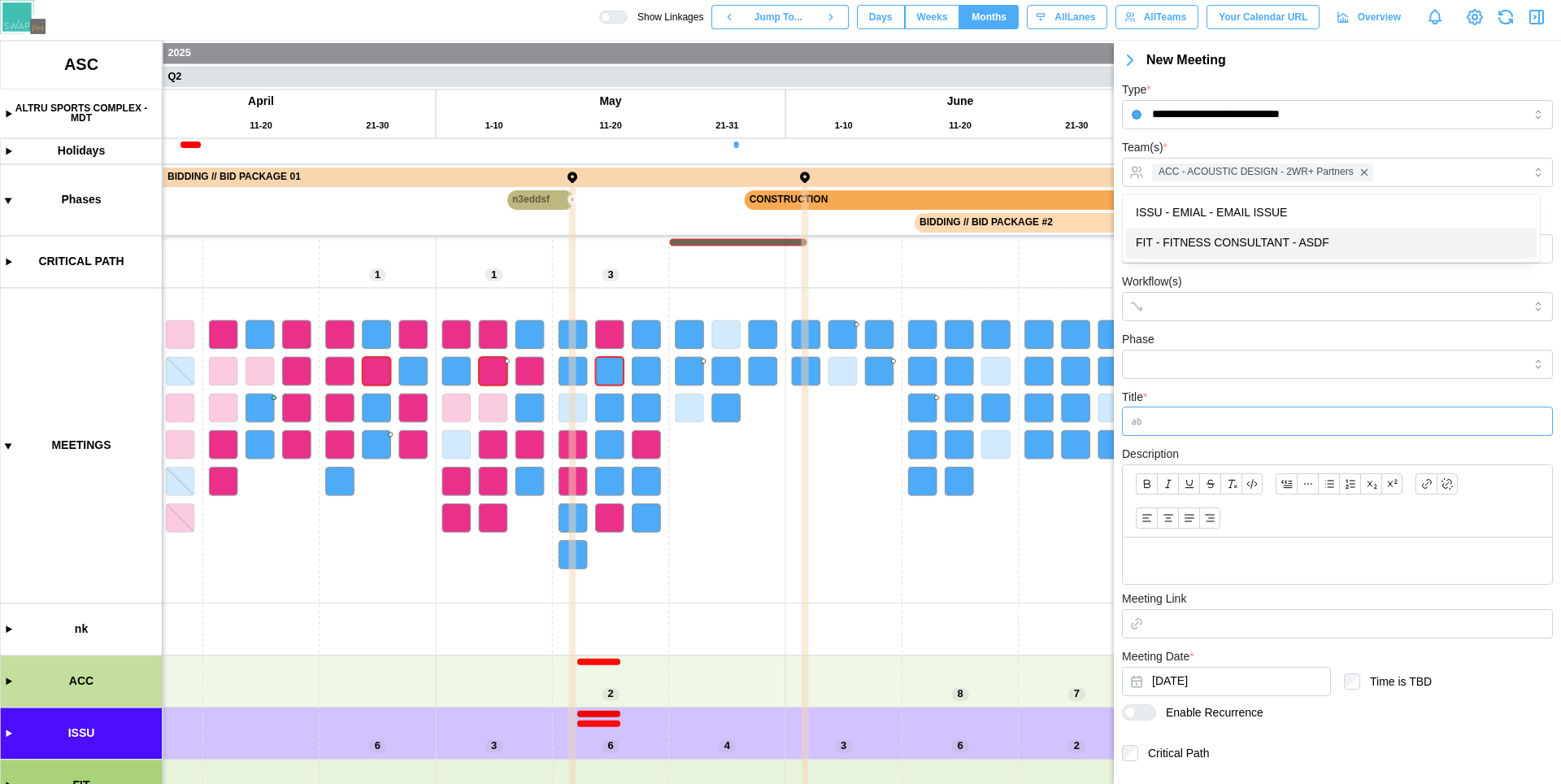
click at [1272, 431] on input "Title *" at bounding box center [1336, 421] width 431 height 29
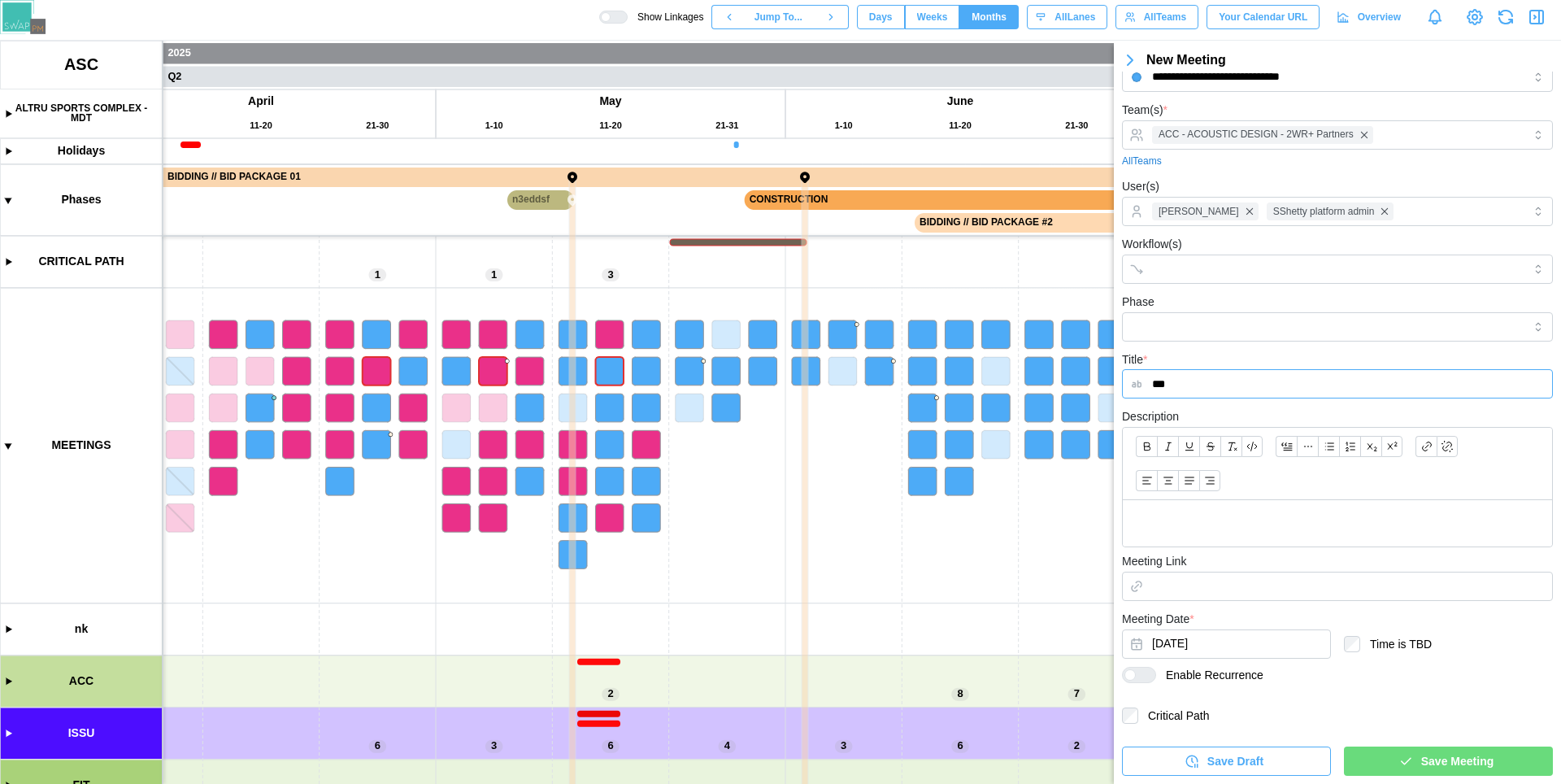
type input "***"
click at [1430, 764] on span "Save Meeting" at bounding box center [1456, 760] width 72 height 28
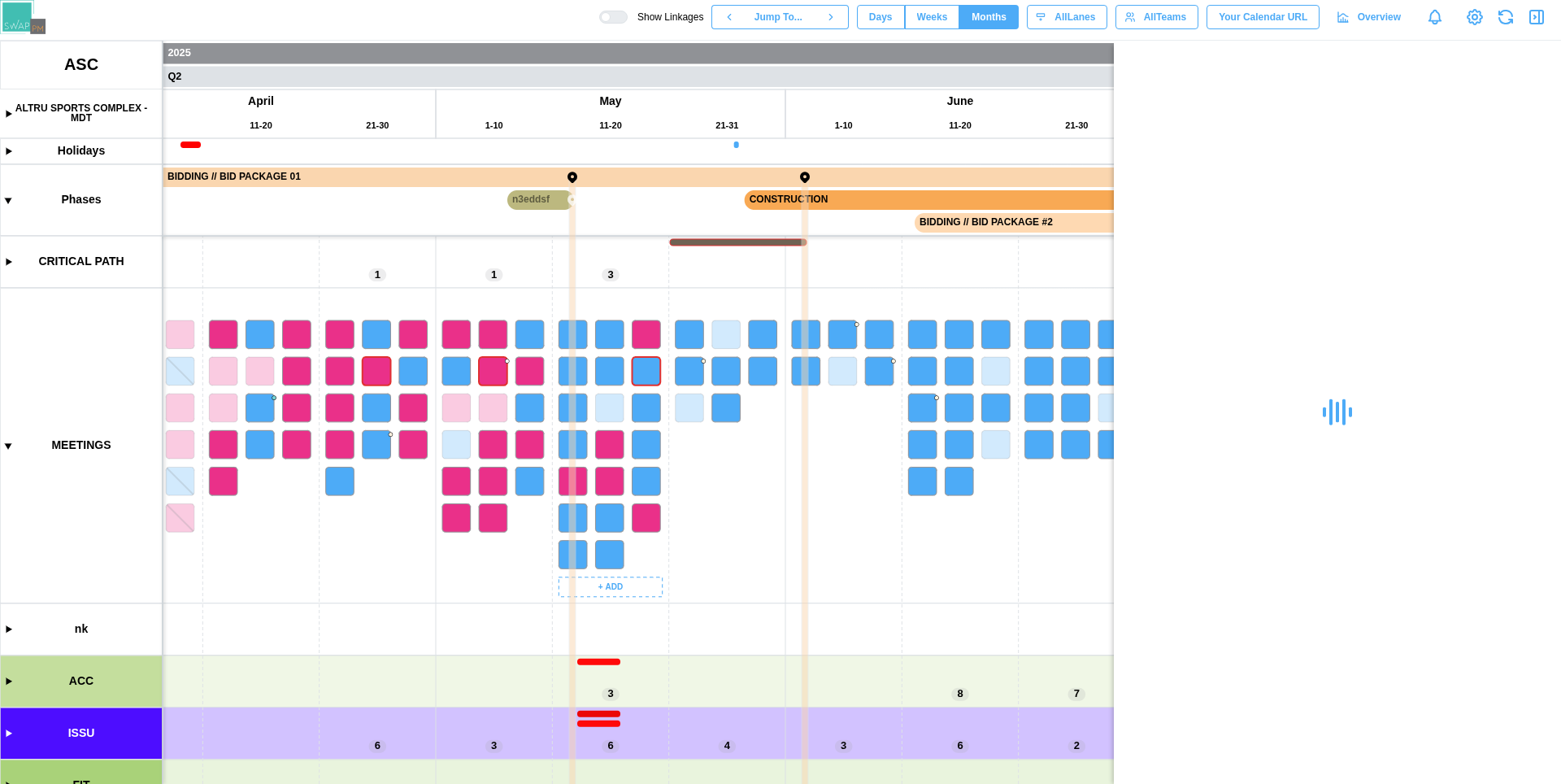
click at [603, 583] on canvas at bounding box center [780, 412] width 1561 height 743
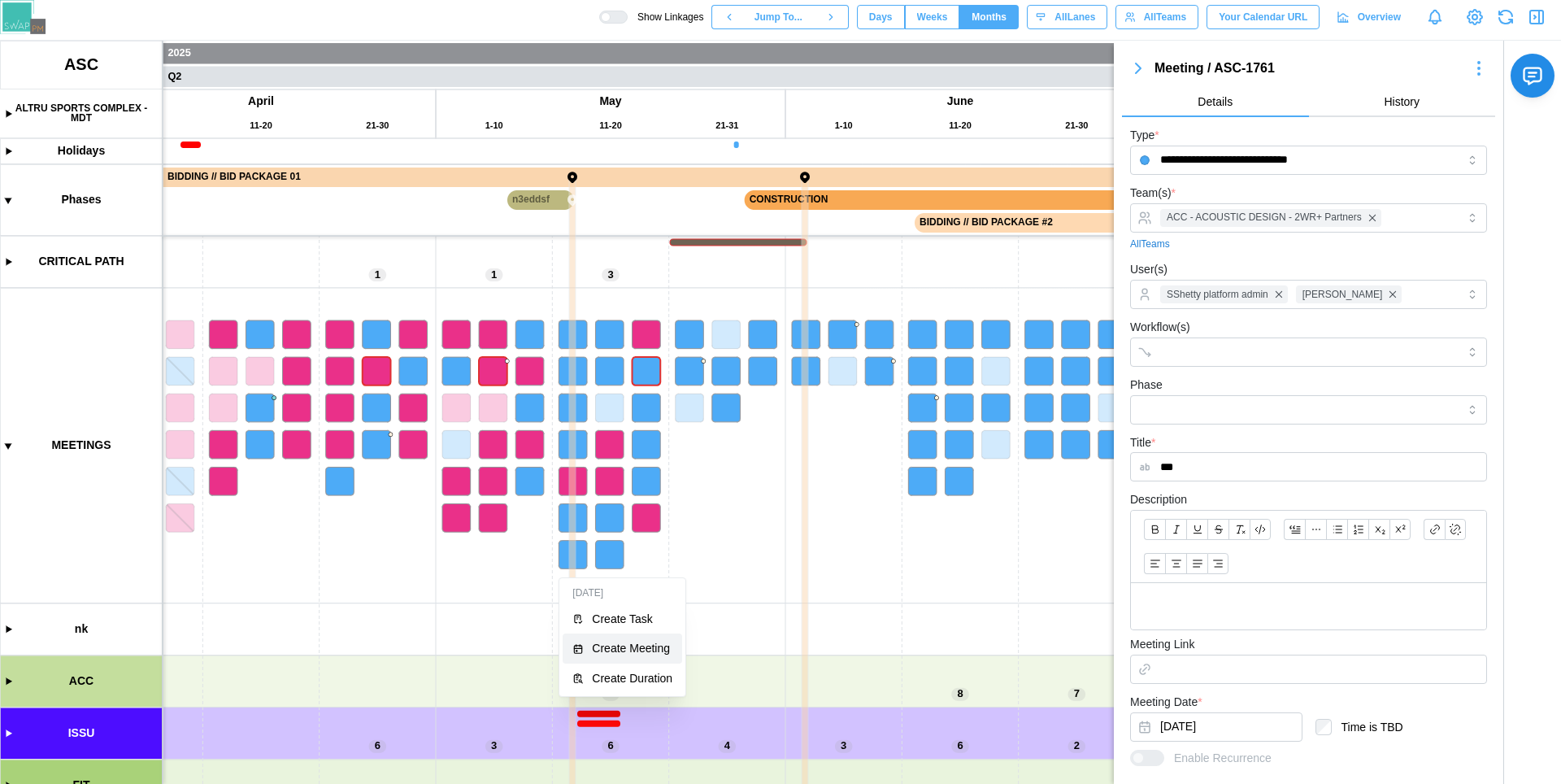
click at [626, 650] on div "Create Meeting" at bounding box center [631, 647] width 81 height 13
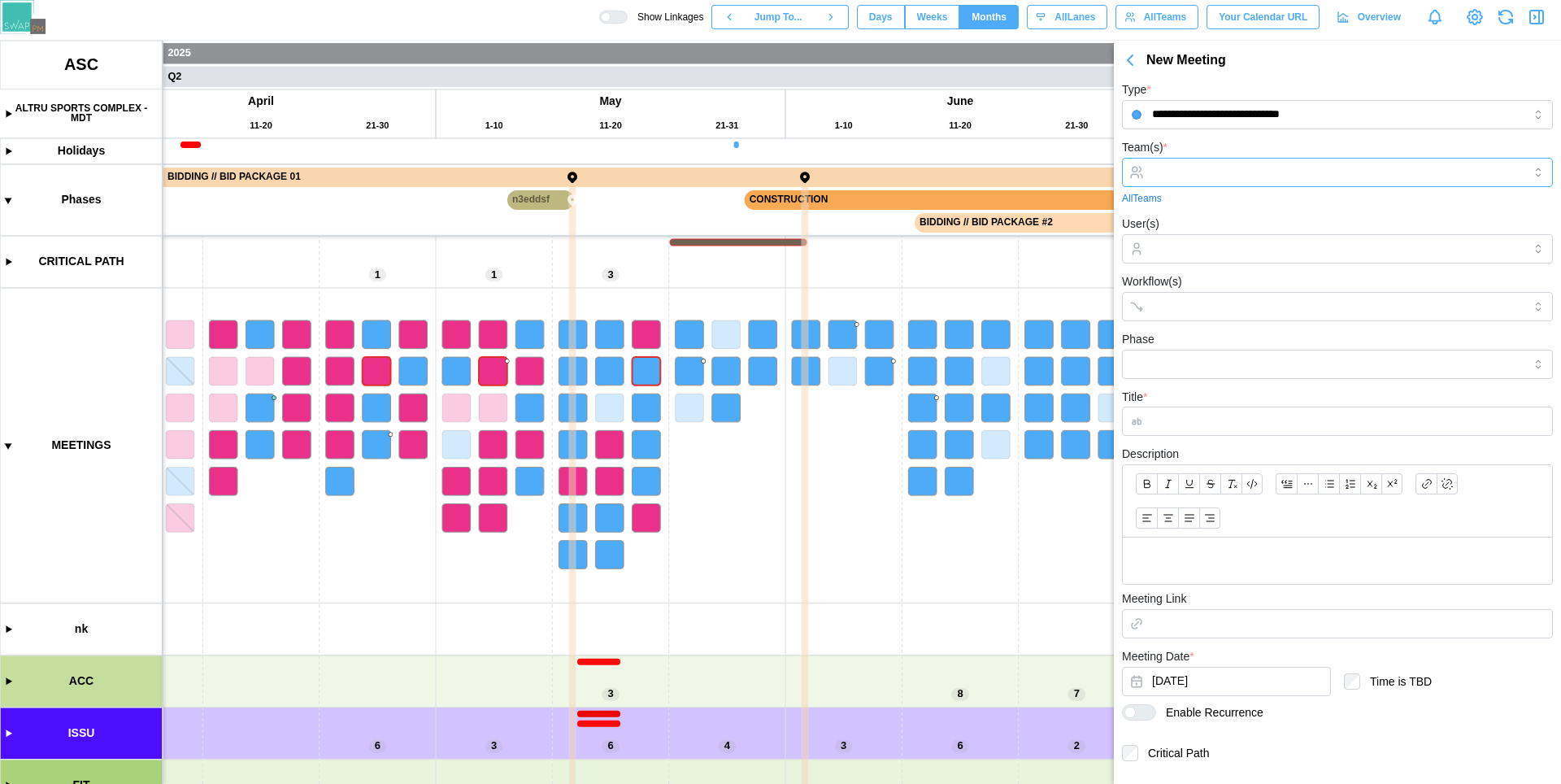
click at [1216, 172] on input "Team(s) *" at bounding box center [1336, 172] width 370 height 13
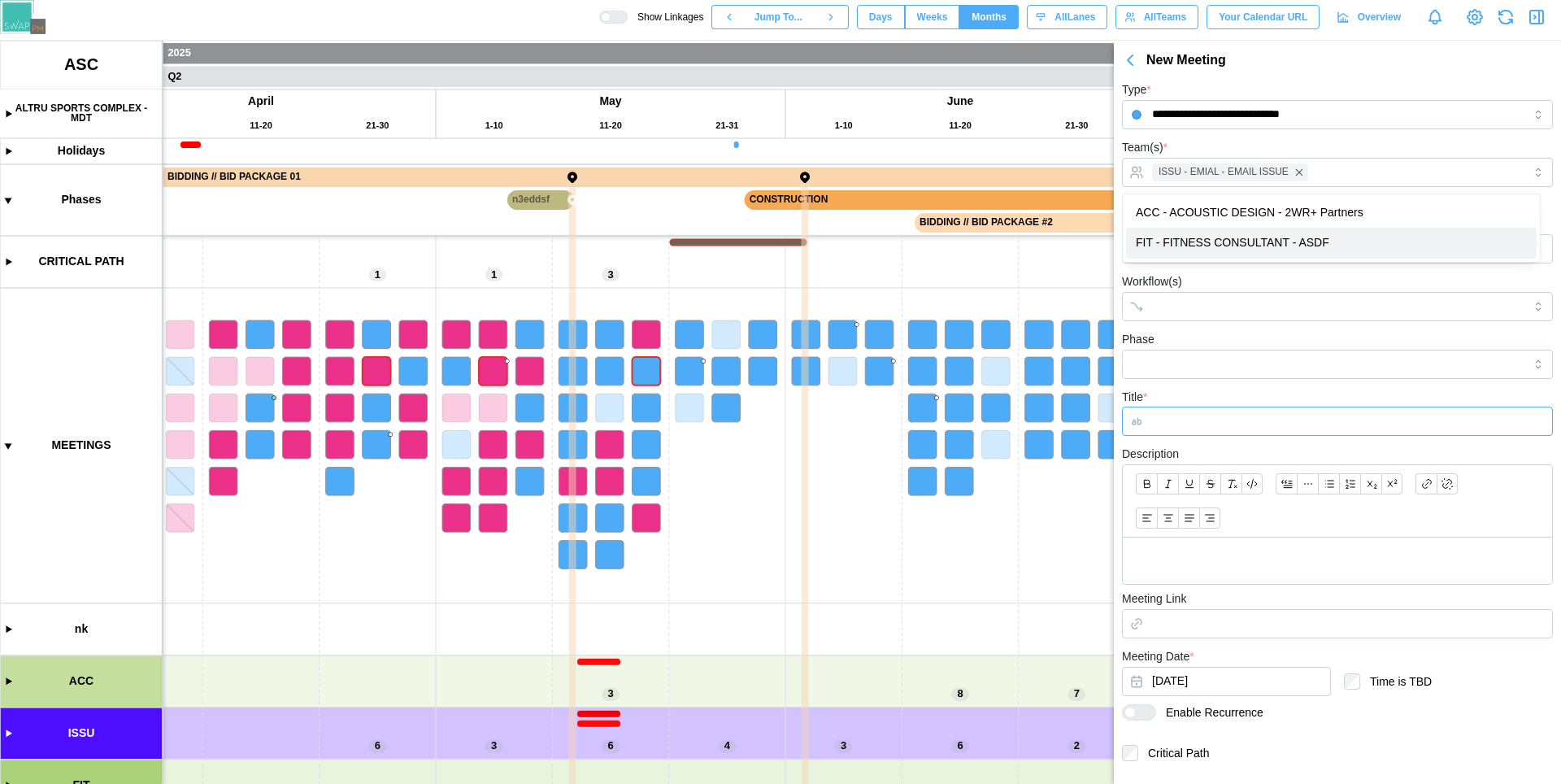
click at [1184, 408] on input "Title *" at bounding box center [1336, 421] width 431 height 29
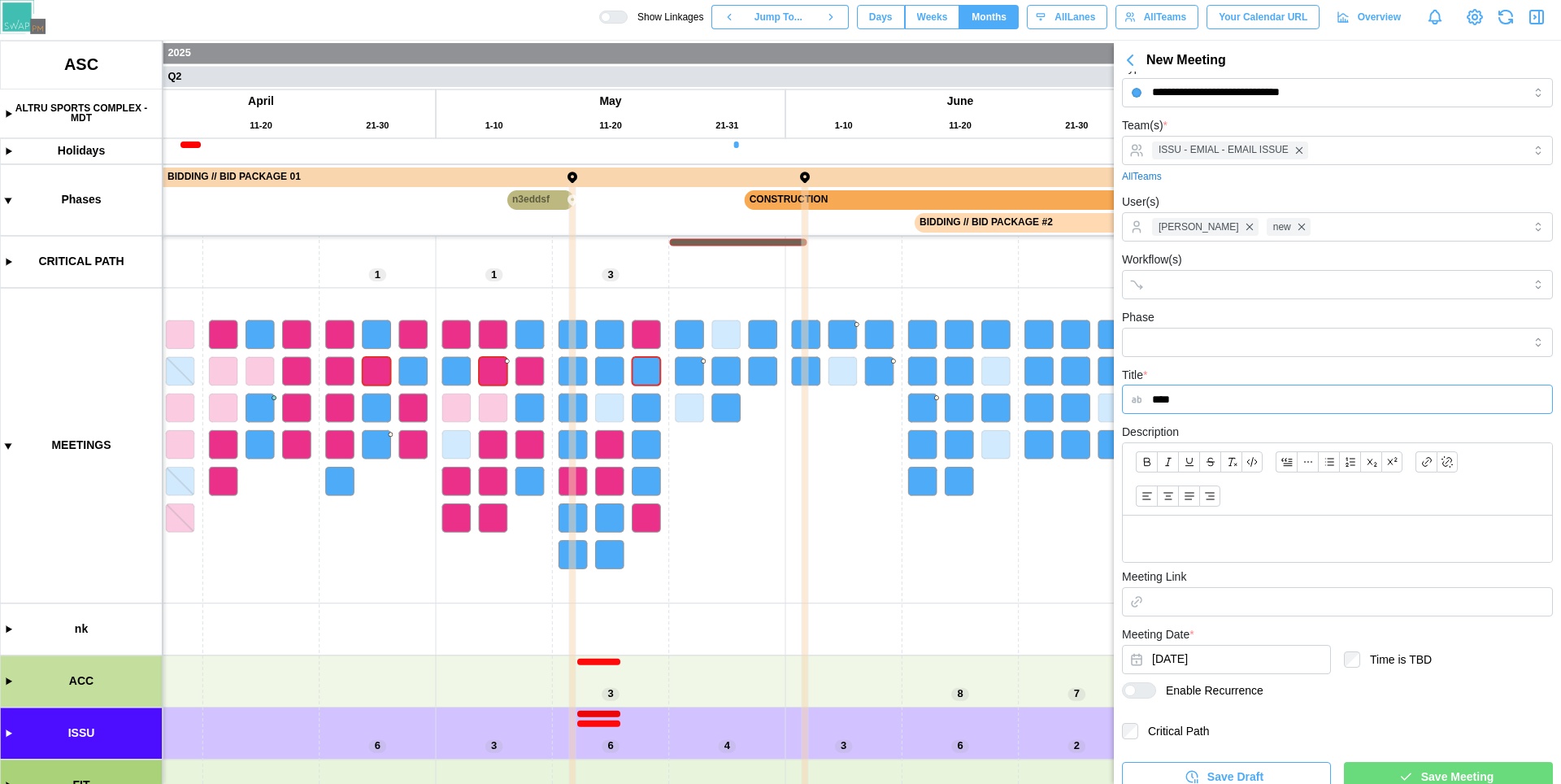
scroll to position [37, 0]
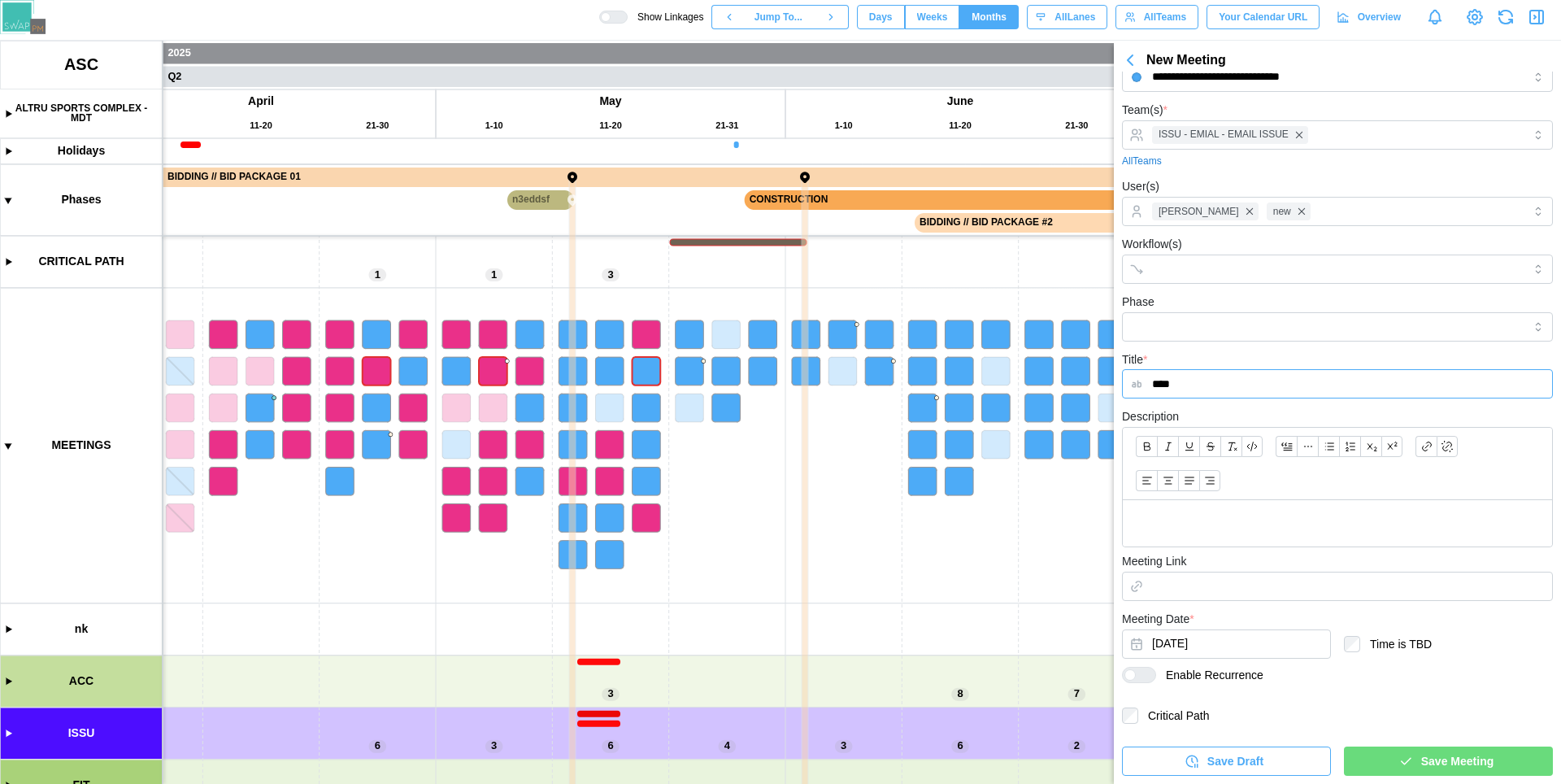
type input "****"
click at [1402, 751] on div "Save Meeting" at bounding box center [1446, 760] width 183 height 28
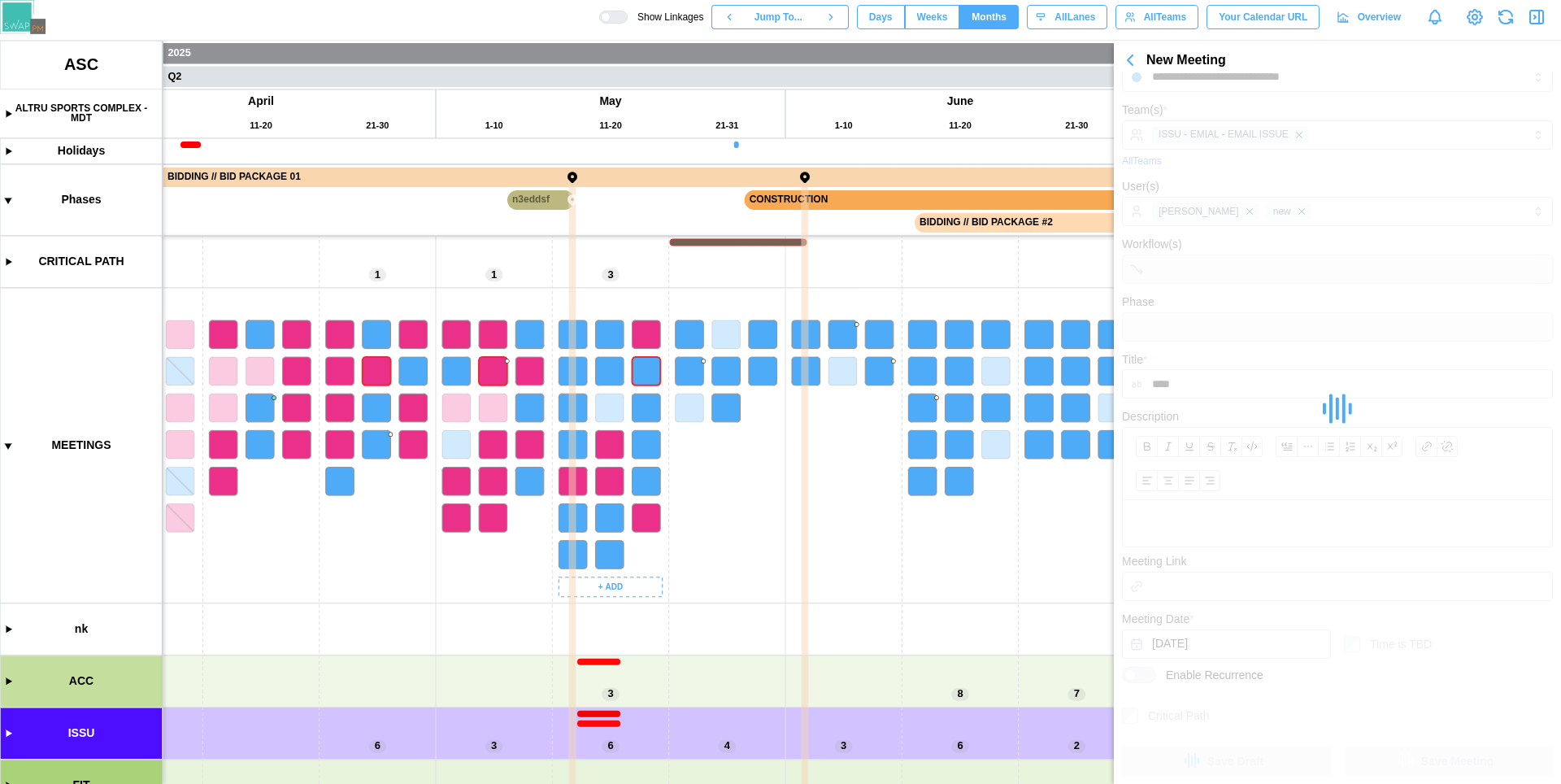
click at [607, 587] on canvas at bounding box center [780, 412] width 1561 height 743
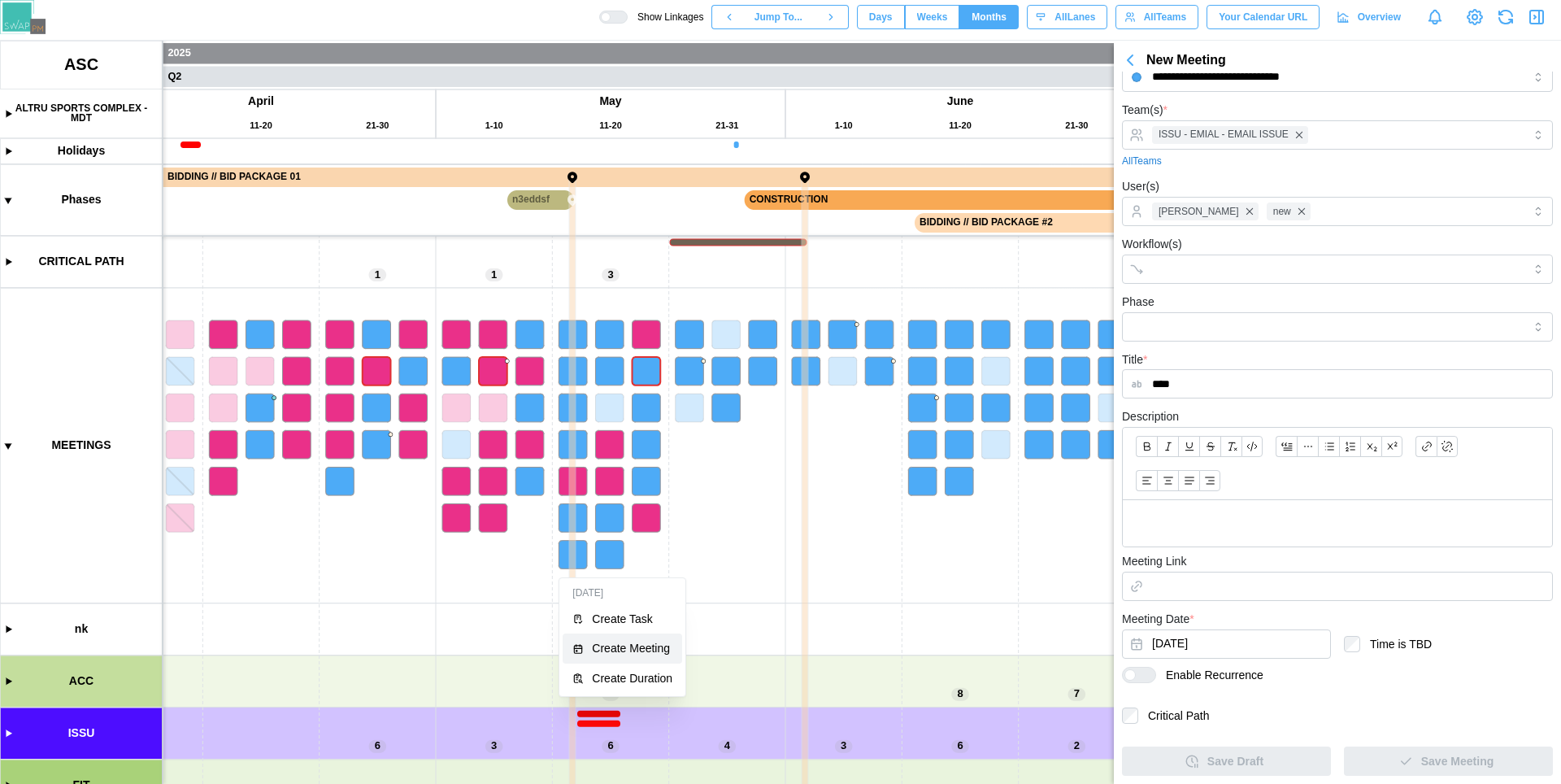
click at [638, 645] on div "Create Meeting" at bounding box center [631, 647] width 81 height 13
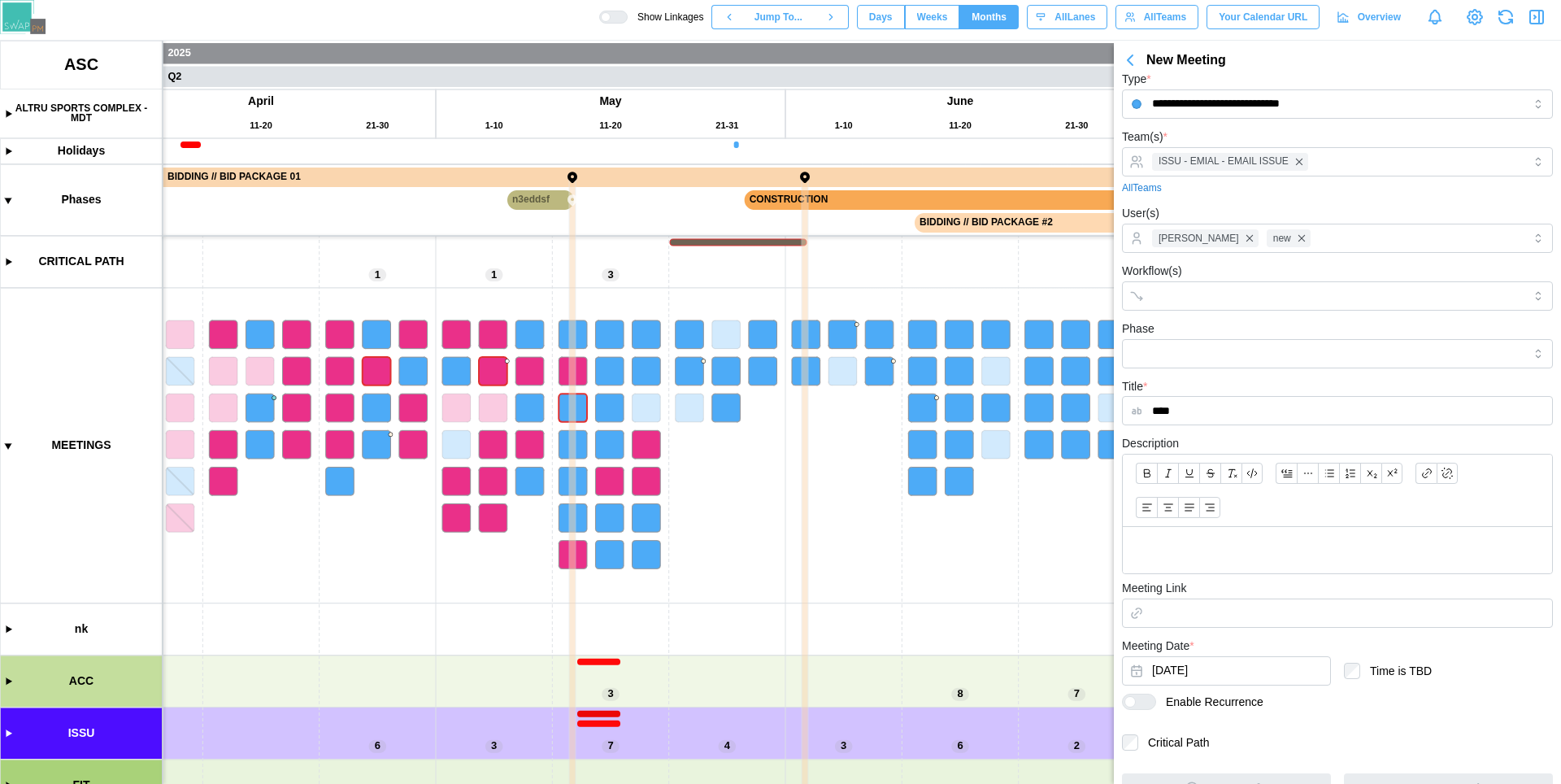
scroll to position [0, 0]
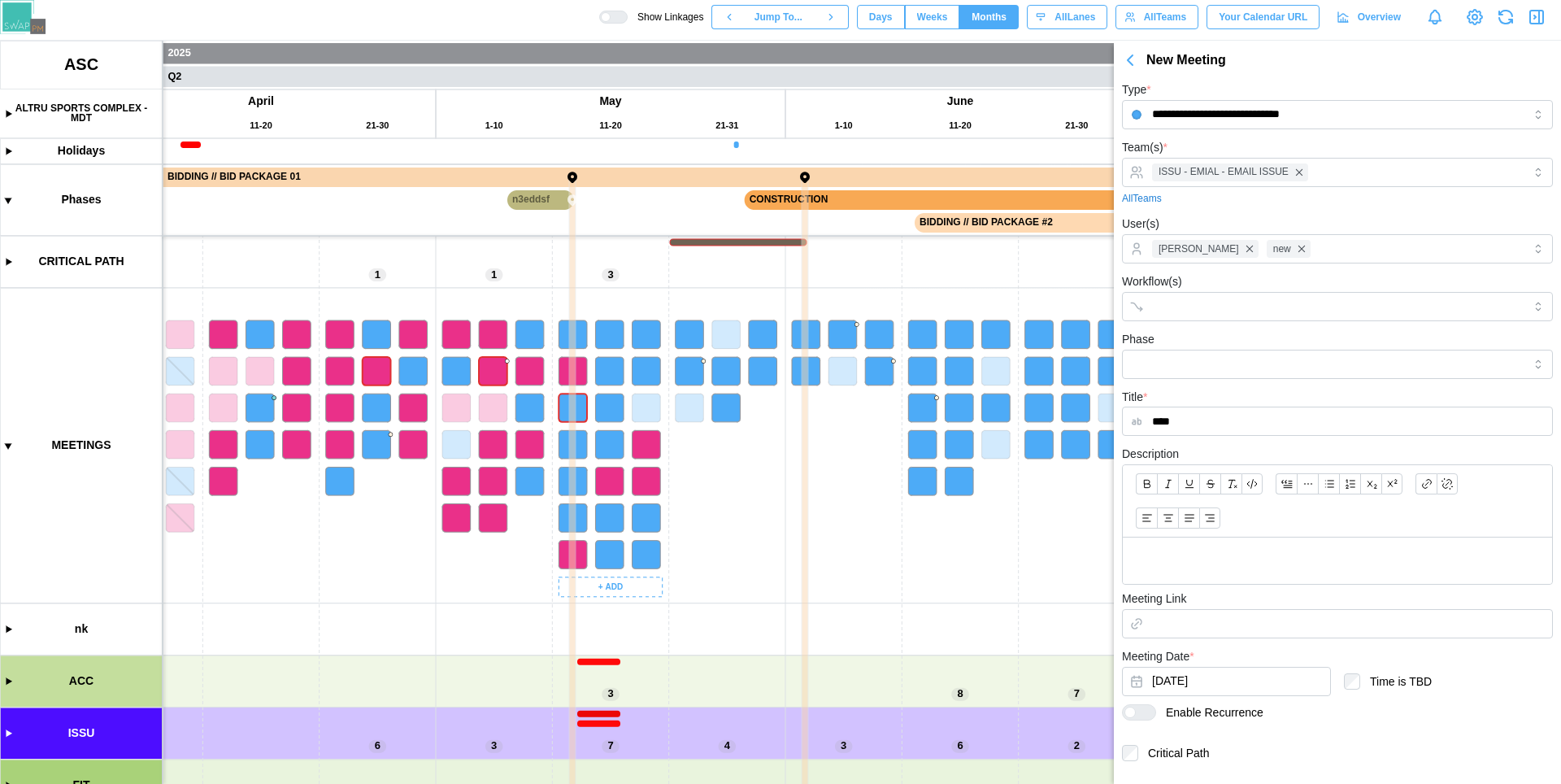
click at [616, 581] on canvas at bounding box center [780, 412] width 1561 height 743
click at [638, 645] on div "Create Meeting" at bounding box center [631, 647] width 81 height 13
click at [1134, 64] on icon "button" at bounding box center [1130, 60] width 20 height 20
click at [1137, 70] on button "button" at bounding box center [1129, 60] width 33 height 23
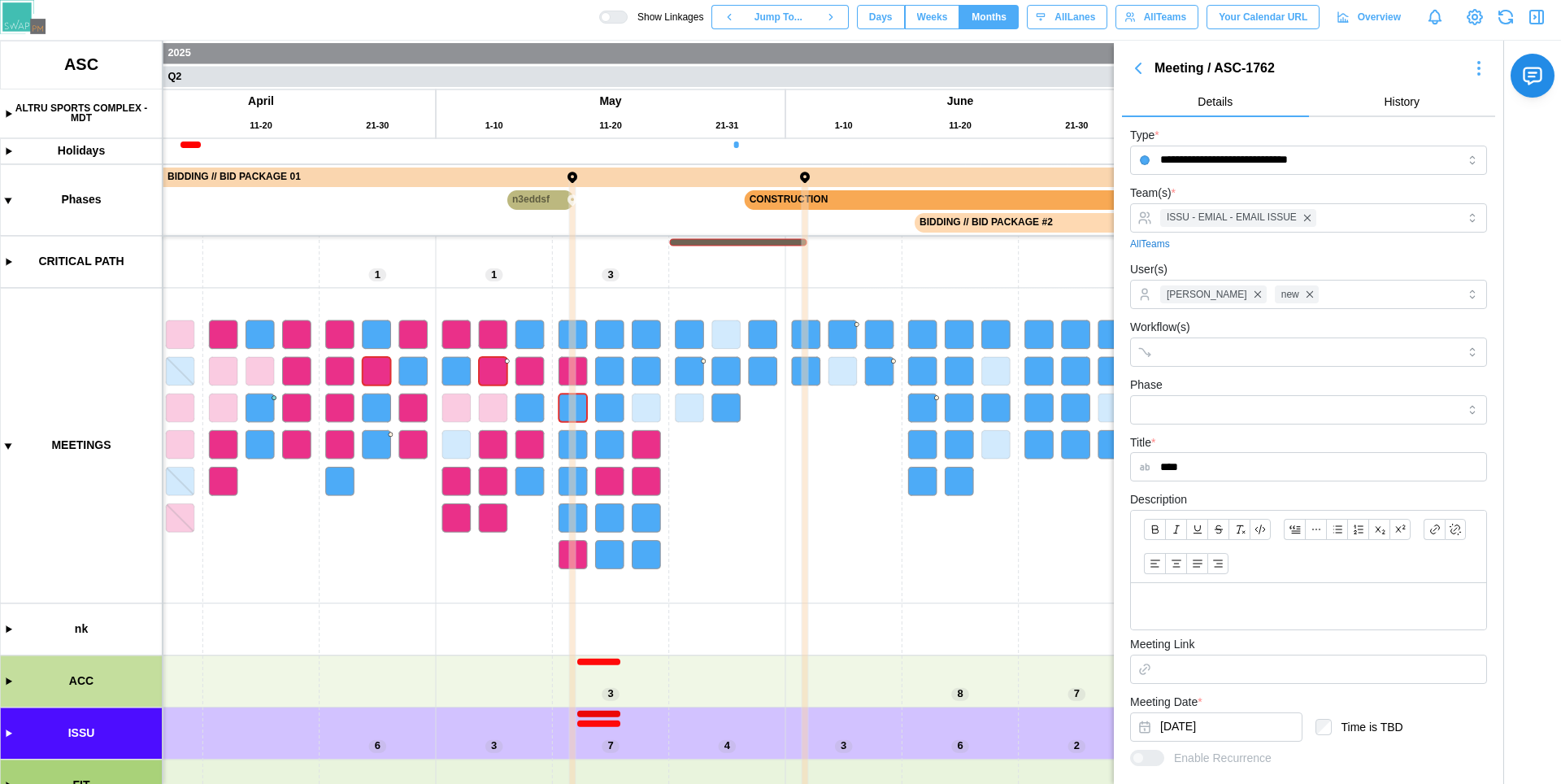
click at [1137, 68] on icon "button" at bounding box center [1137, 67] width 4 height 10
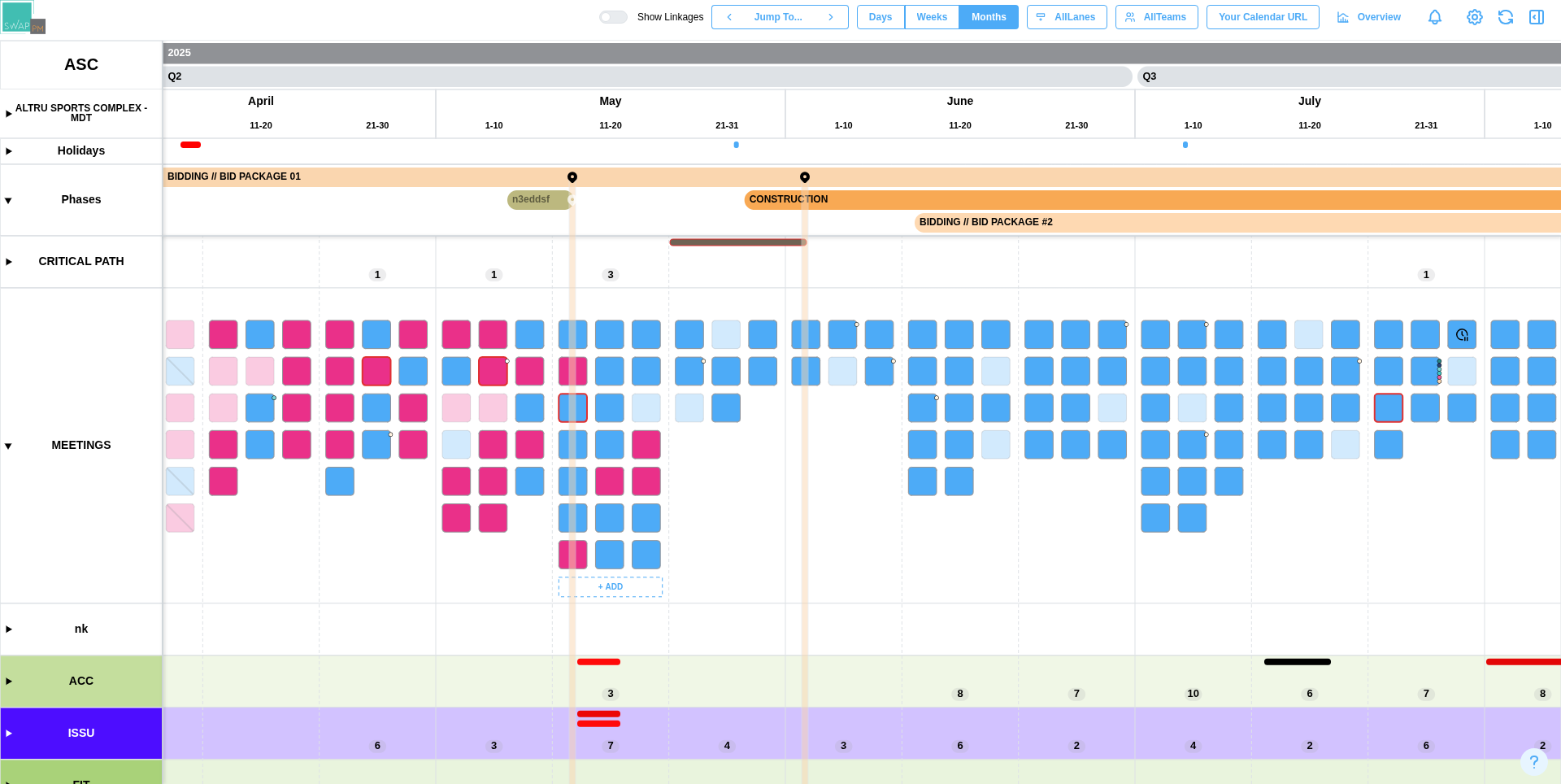
click at [613, 583] on canvas at bounding box center [780, 412] width 1561 height 743
click at [631, 649] on div "Create Meeting" at bounding box center [631, 647] width 81 height 13
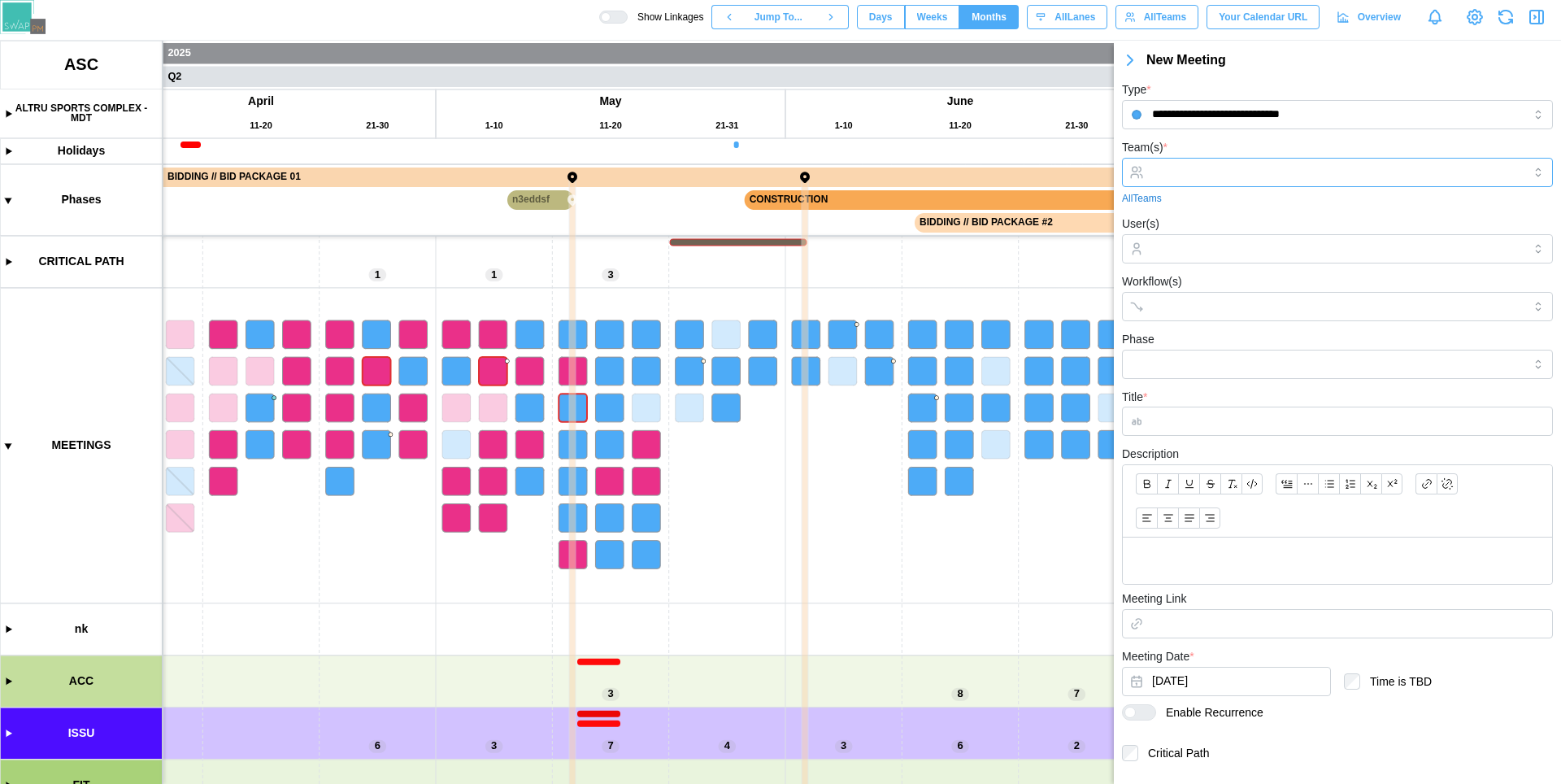
click at [1282, 186] on div at bounding box center [1336, 172] width 431 height 29
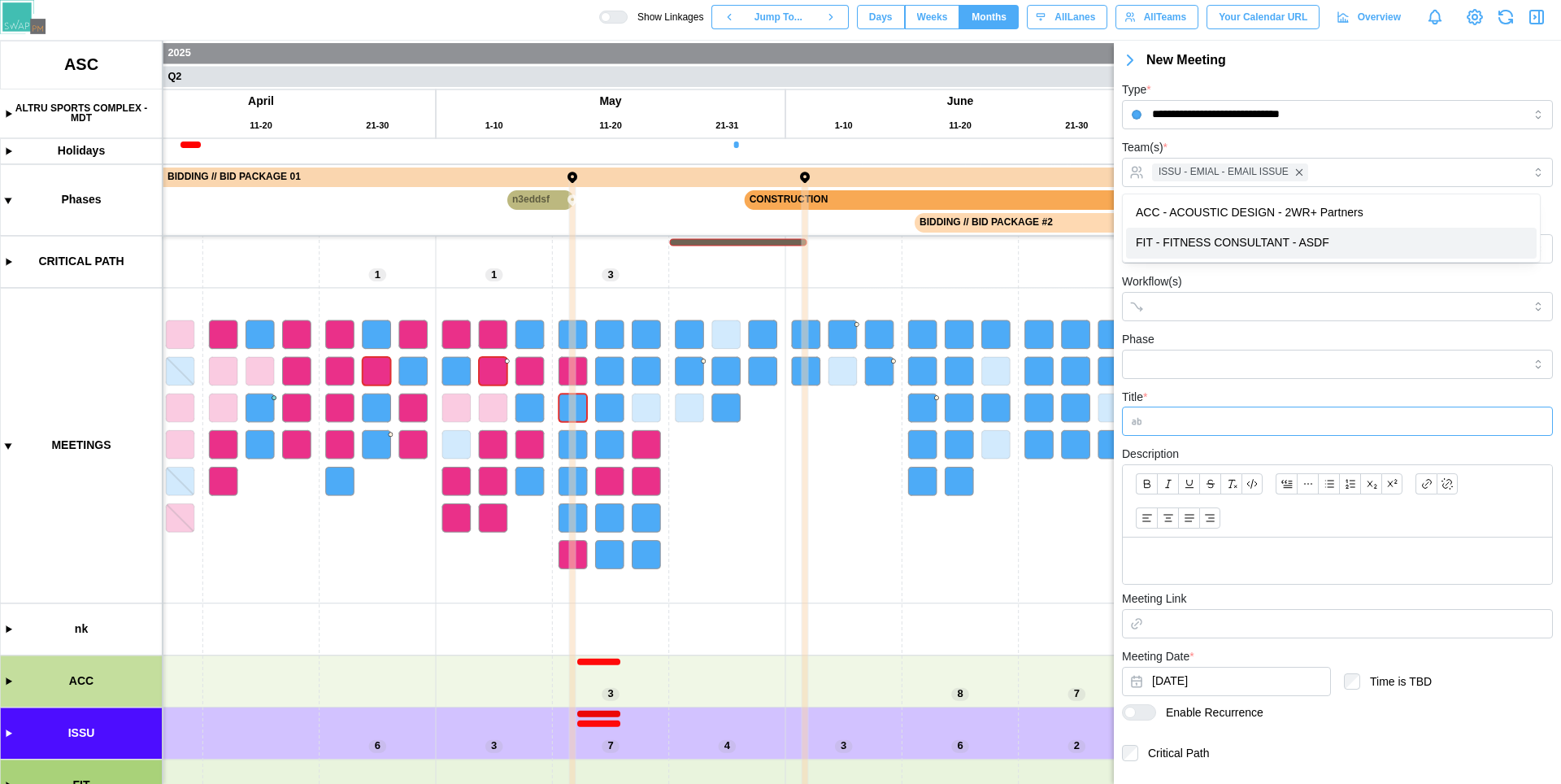
click at [1237, 423] on input "Title *" at bounding box center [1336, 421] width 431 height 29
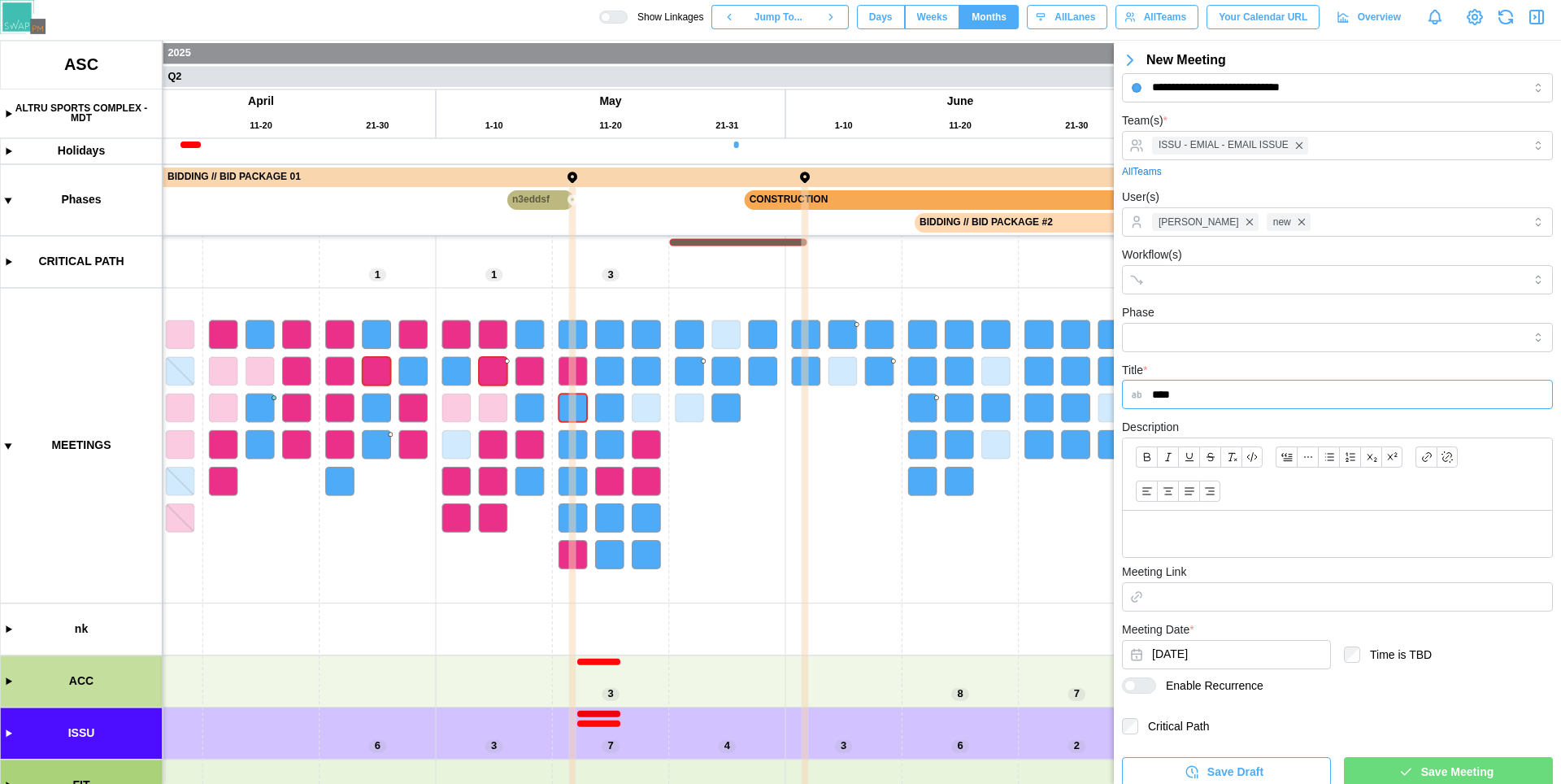
scroll to position [37, 0]
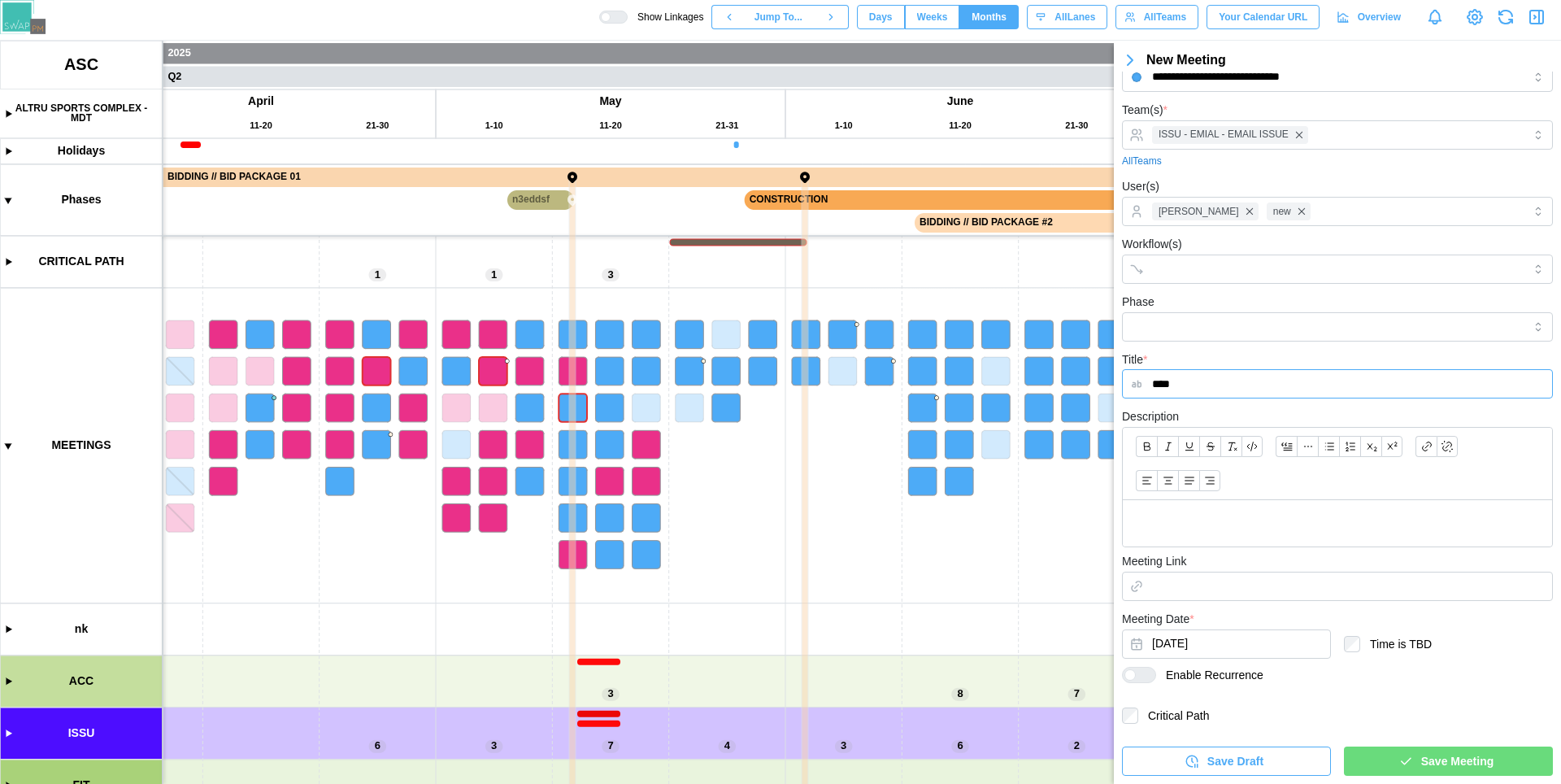
type input "****"
click at [1506, 761] on div "Save Meeting" at bounding box center [1446, 760] width 183 height 28
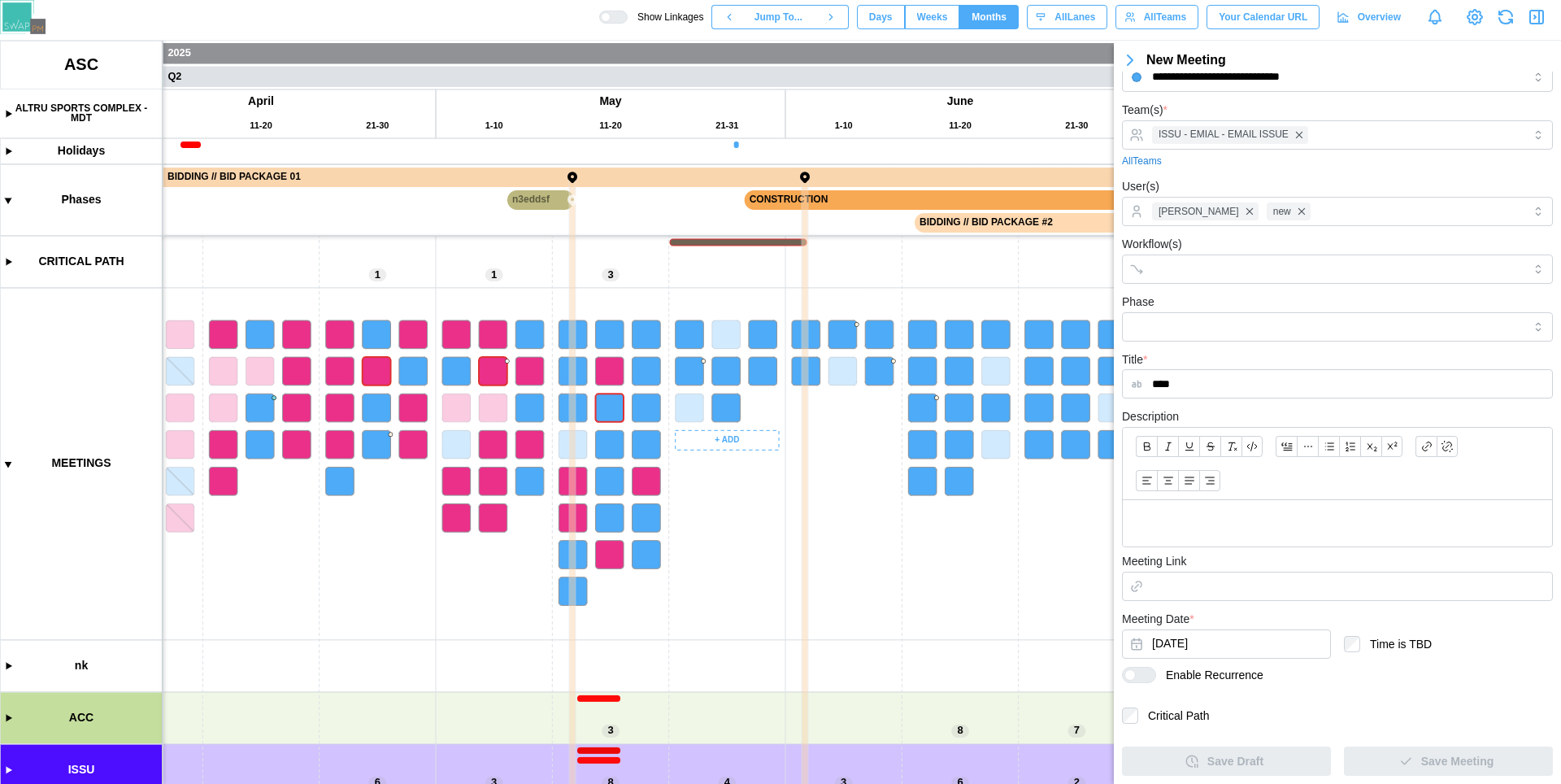
scroll to position [0, 0]
